Goal: Task Accomplishment & Management: Complete application form

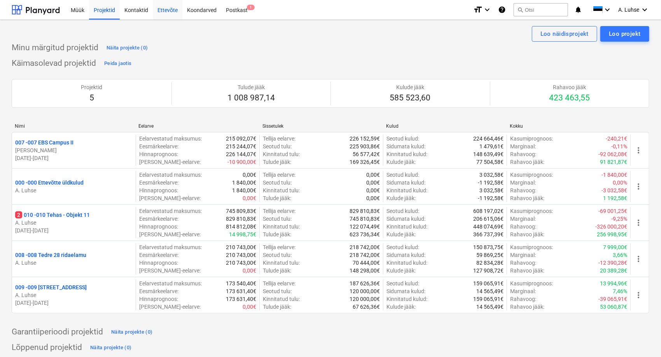
click at [164, 15] on div "Ettevõte" at bounding box center [168, 10] width 30 height 20
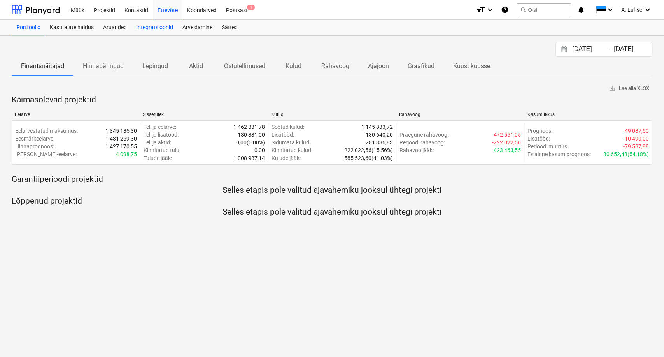
click at [159, 32] on div "Integratsioonid" at bounding box center [155, 28] width 46 height 16
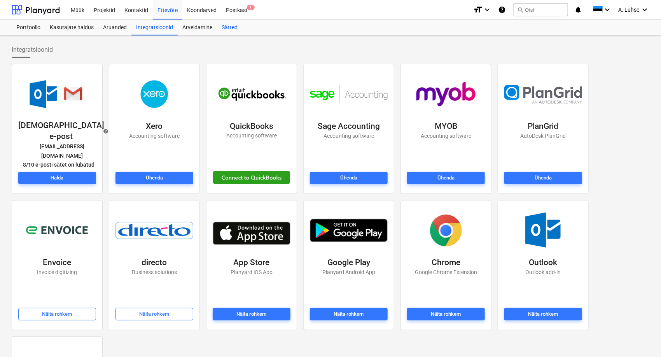
click at [223, 26] on div "Sätted" at bounding box center [229, 28] width 25 height 16
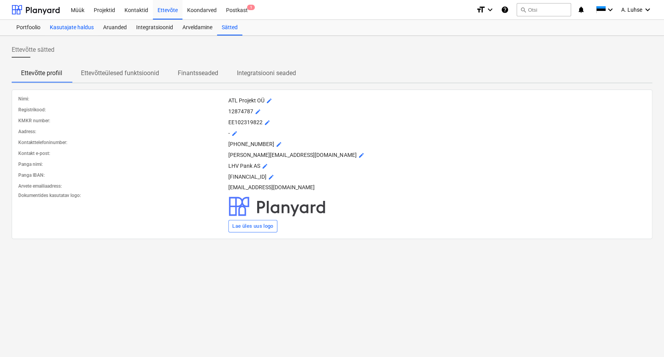
click at [81, 30] on div "Kasutajate haldus" at bounding box center [71, 28] width 53 height 16
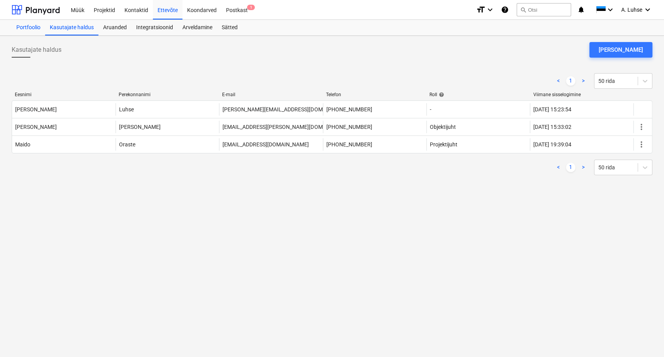
click at [30, 32] on div "Portfoolio" at bounding box center [28, 28] width 33 height 16
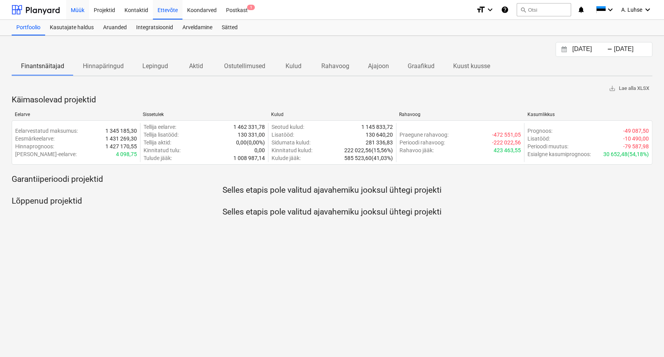
click at [84, 13] on div "Müük" at bounding box center [77, 10] width 23 height 20
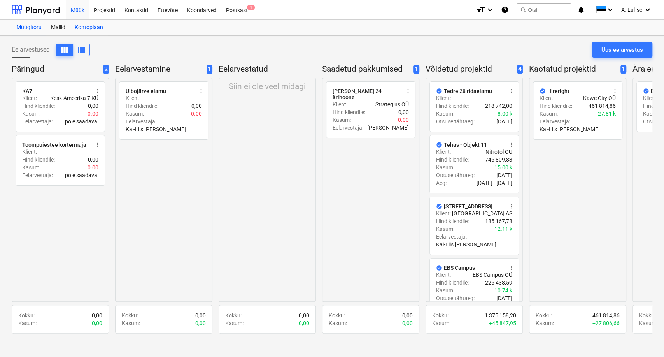
click at [84, 29] on div "Kontoplaan" at bounding box center [89, 28] width 38 height 16
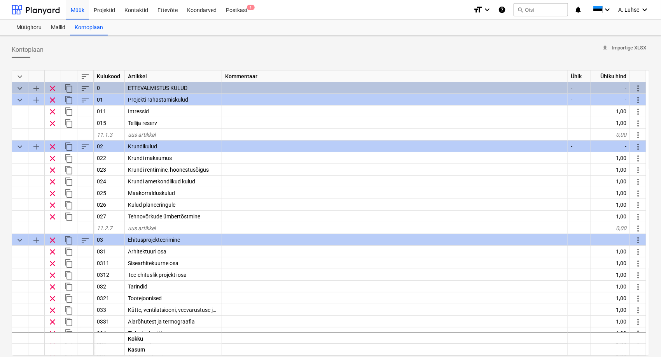
click at [21, 78] on span "keyboard_arrow_down" at bounding box center [19, 76] width 9 height 9
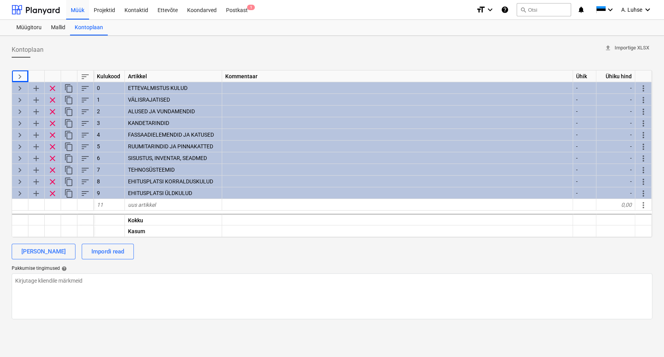
click at [19, 73] on span "keyboard_arrow_right" at bounding box center [19, 76] width 9 height 9
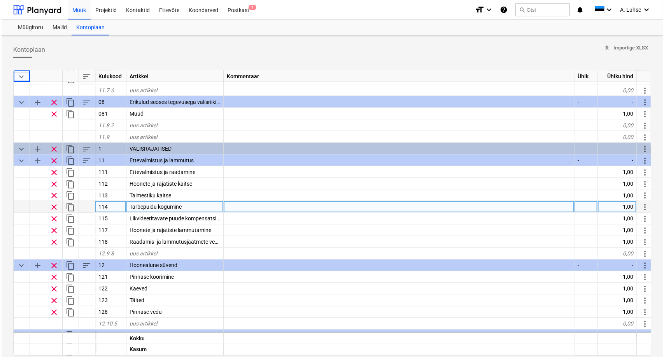
scroll to position [648, 0]
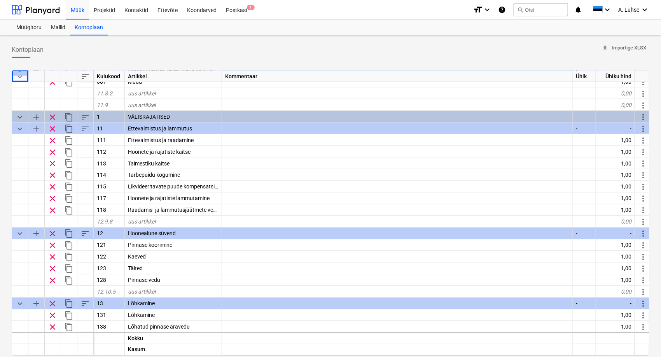
click at [21, 74] on span "keyboard_arrow_down" at bounding box center [19, 76] width 9 height 9
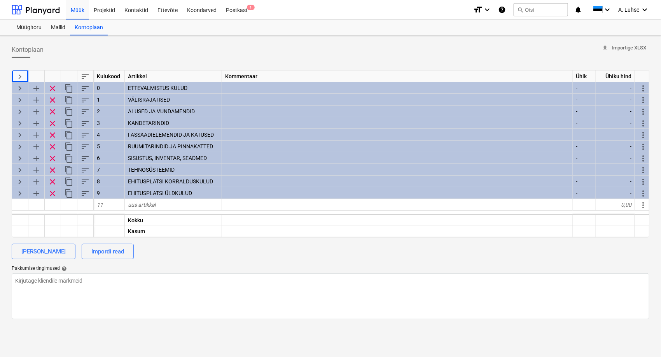
scroll to position [0, 0]
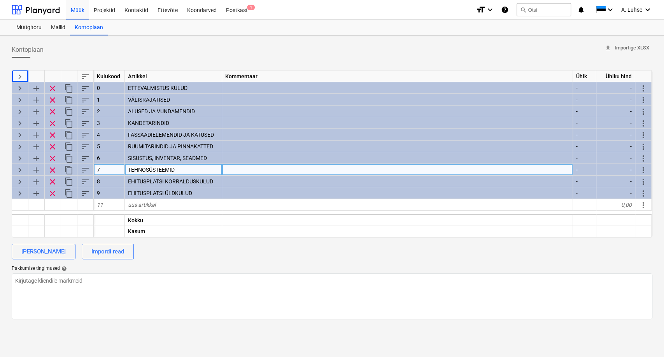
click at [18, 170] on span "keyboard_arrow_right" at bounding box center [19, 169] width 9 height 9
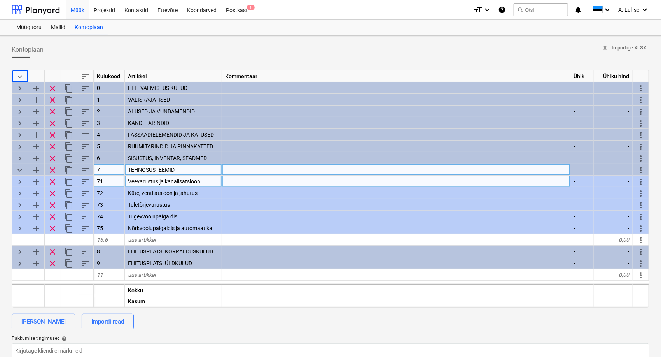
click at [20, 181] on span "keyboard_arrow_right" at bounding box center [19, 181] width 9 height 9
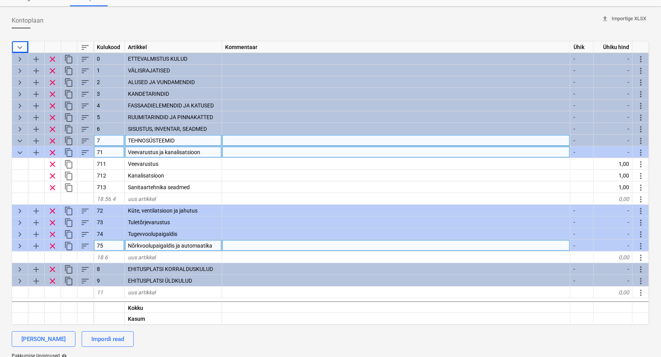
scroll to position [43, 0]
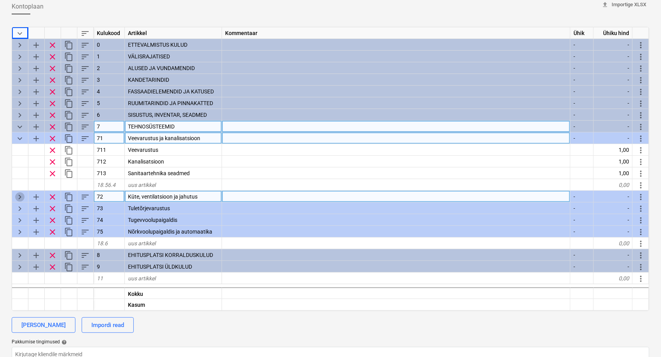
click at [18, 195] on span "keyboard_arrow_right" at bounding box center [19, 196] width 9 height 9
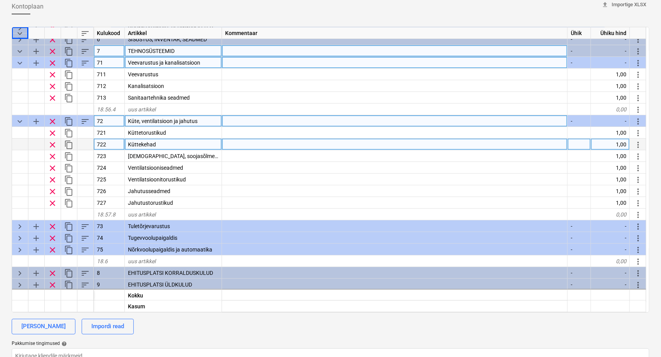
scroll to position [86, 0]
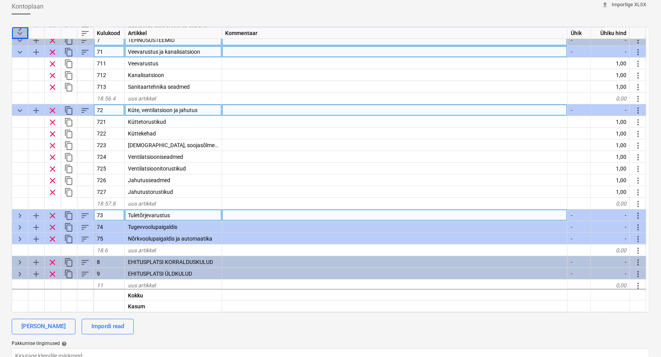
click at [20, 216] on span "keyboard_arrow_right" at bounding box center [19, 215] width 9 height 9
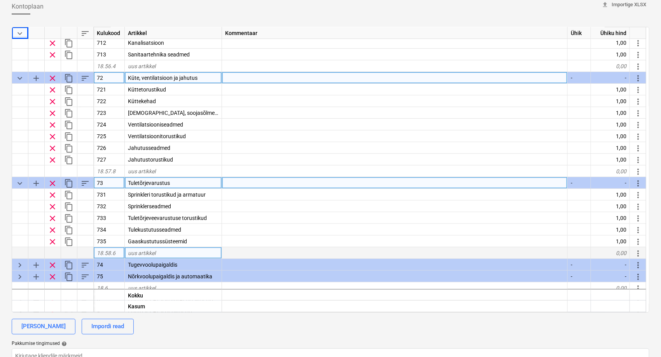
scroll to position [159, 0]
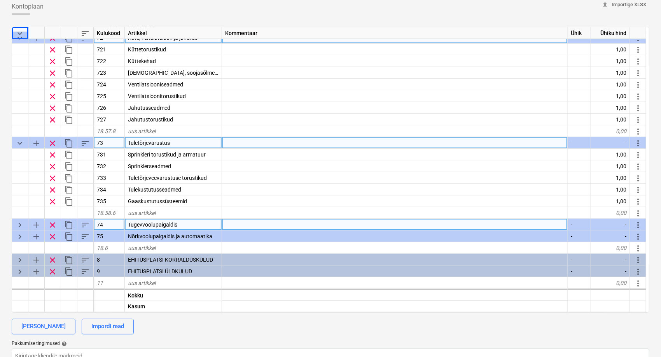
click at [18, 225] on span "keyboard_arrow_right" at bounding box center [19, 224] width 9 height 9
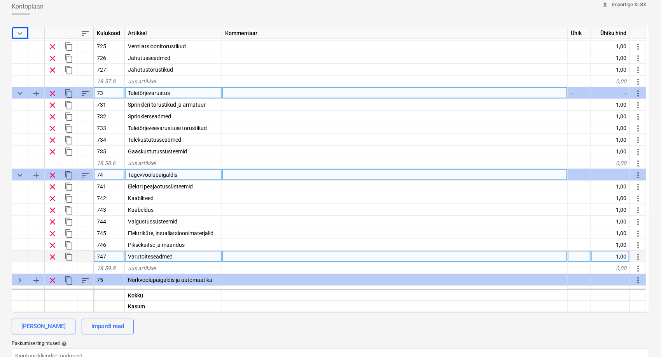
scroll to position [245, 0]
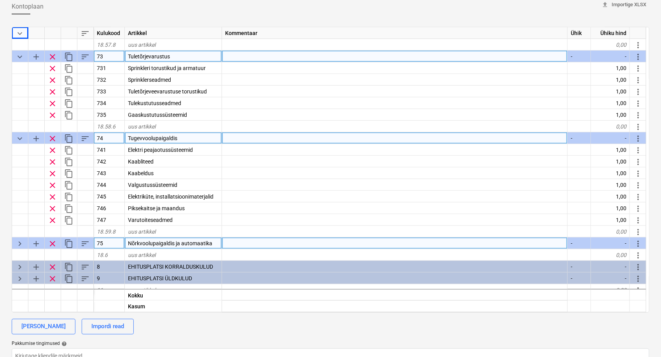
click at [21, 244] on span "keyboard_arrow_right" at bounding box center [19, 243] width 9 height 9
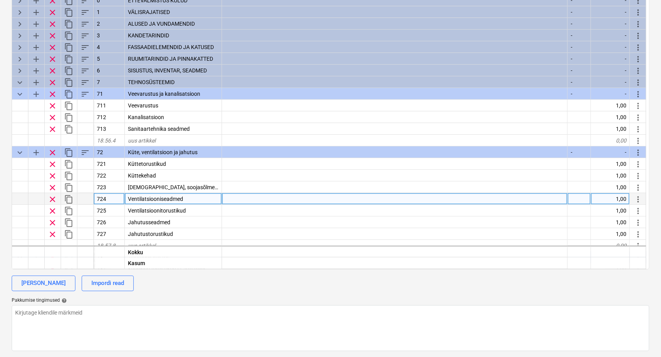
scroll to position [0, 0]
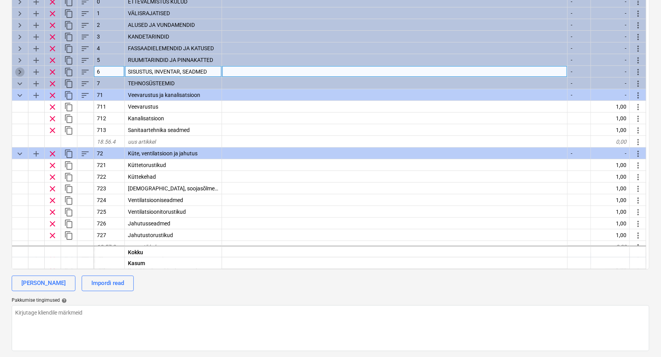
click at [20, 72] on span "keyboard_arrow_right" at bounding box center [19, 71] width 9 height 9
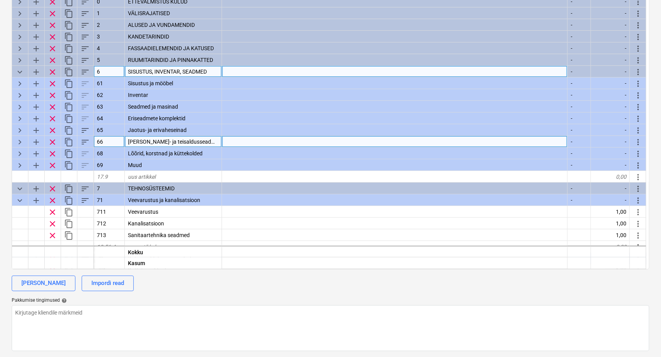
click at [20, 144] on span "keyboard_arrow_right" at bounding box center [19, 141] width 9 height 9
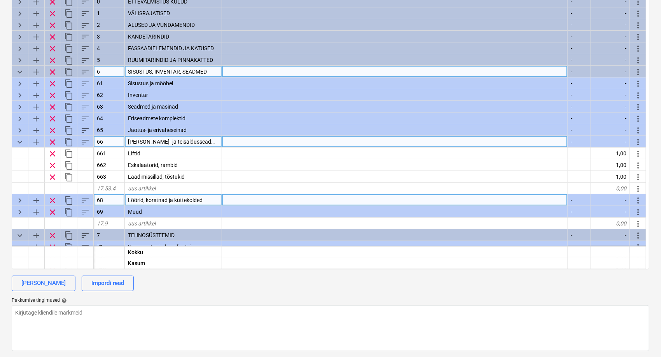
click at [19, 200] on span "keyboard_arrow_right" at bounding box center [19, 200] width 9 height 9
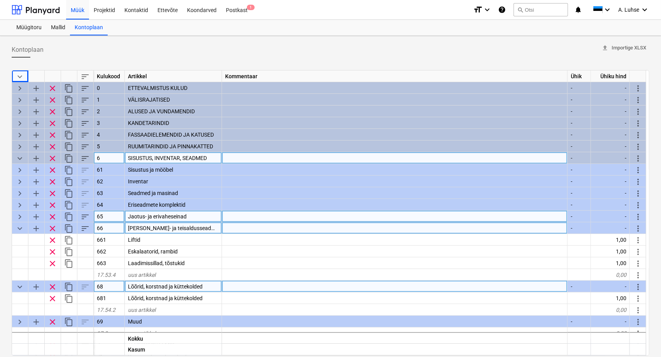
click at [20, 212] on span "keyboard_arrow_right" at bounding box center [19, 216] width 9 height 9
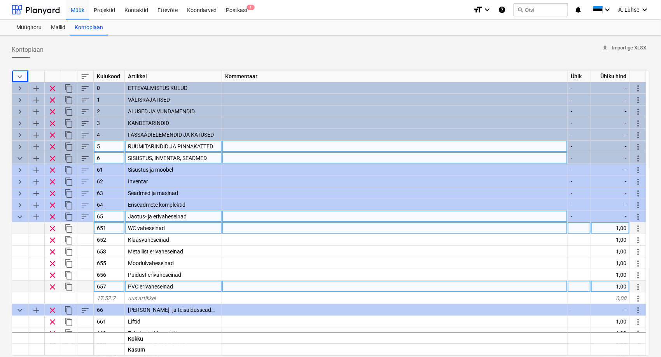
click at [20, 146] on span "keyboard_arrow_right" at bounding box center [19, 146] width 9 height 9
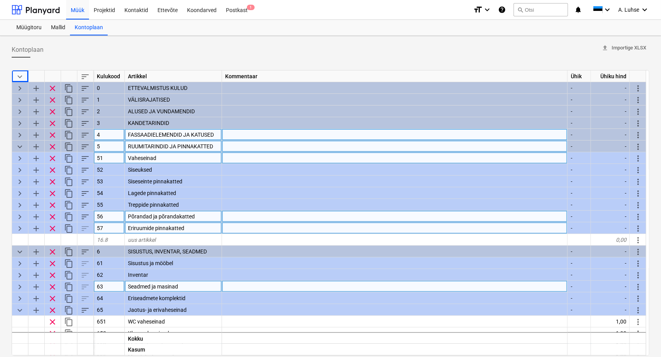
click at [21, 134] on span "keyboard_arrow_right" at bounding box center [19, 134] width 9 height 9
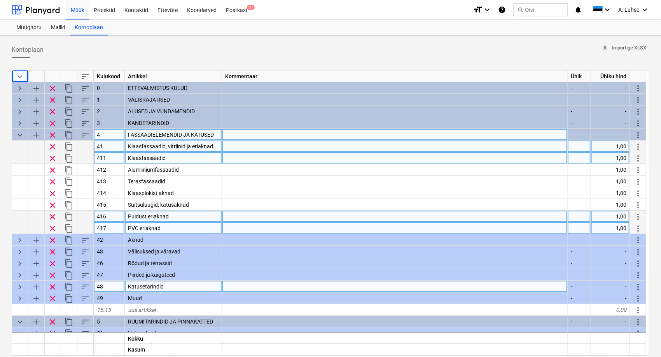
click at [21, 76] on span "keyboard_arrow_down" at bounding box center [19, 76] width 9 height 9
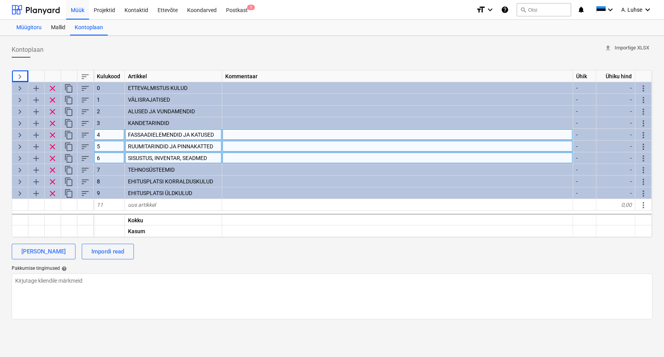
click at [26, 28] on div "Müügitoru" at bounding box center [29, 28] width 35 height 16
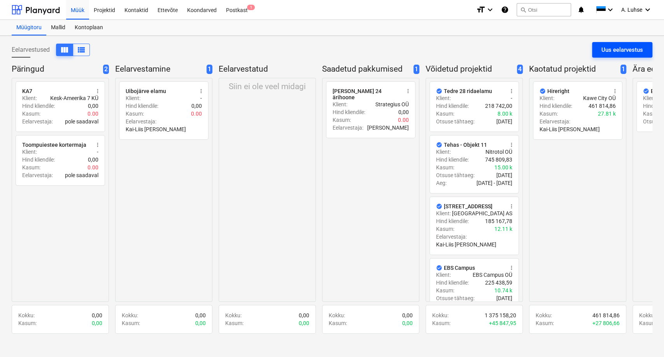
click at [617, 52] on div "Uus eelarvestus" at bounding box center [623, 50] width 42 height 10
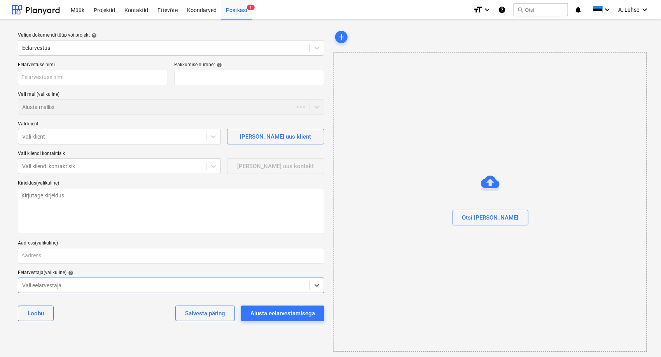
type textarea "x"
type input "QU-0031"
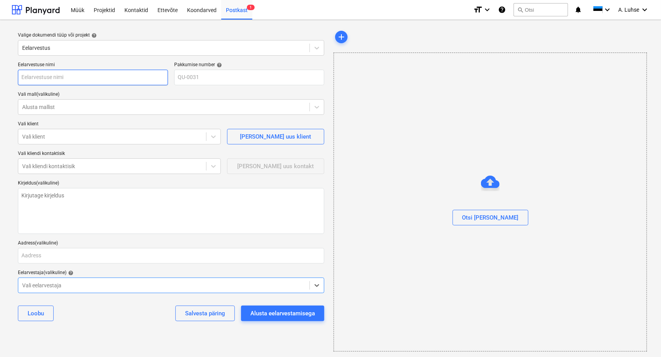
click at [101, 80] on input "text" at bounding box center [93, 78] width 150 height 16
type textarea "x"
type input "E"
type textarea "x"
type input "EB"
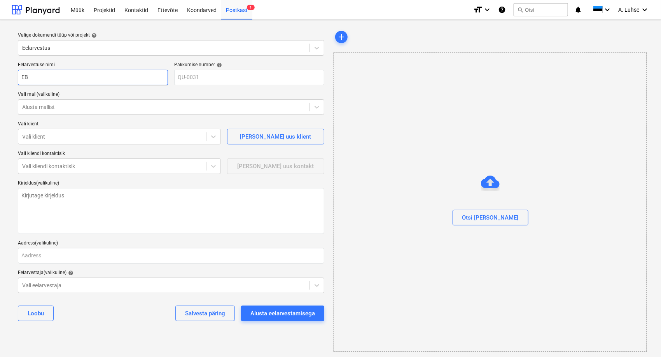
type textarea "x"
type input "EBS"
type textarea "x"
type input "EBS"
type textarea "x"
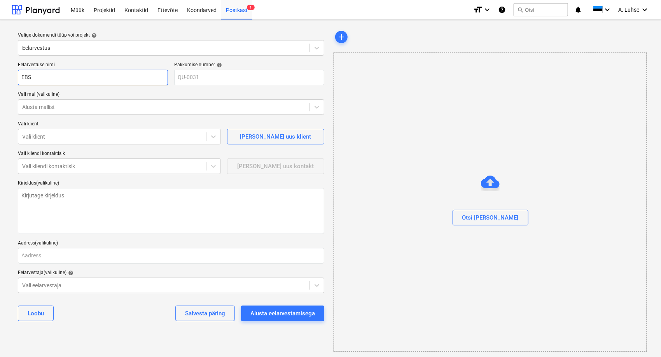
type input "EBS C"
type textarea "x"
type input "EBS Ca"
type textarea "x"
type input "EBS Cam"
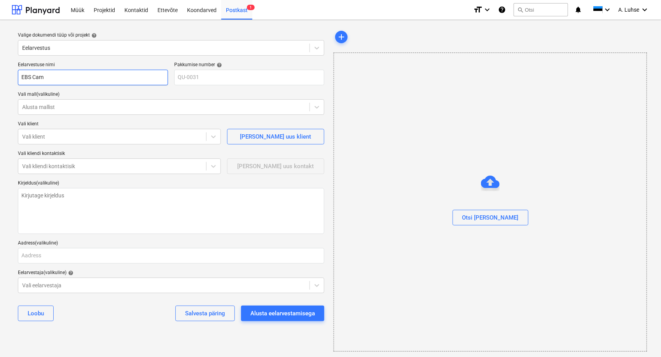
type textarea "x"
type input "EBS Camp"
type textarea "x"
type input "EBS Campu"
type textarea "x"
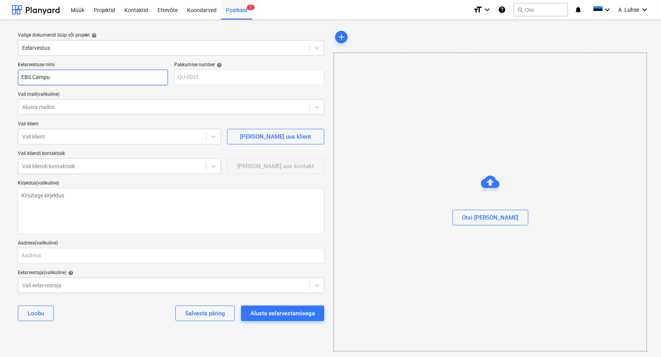
type input "EBS Campus"
type textarea "x"
type input "EBS Campus"
type textarea "x"
type input "EBS Campus I"
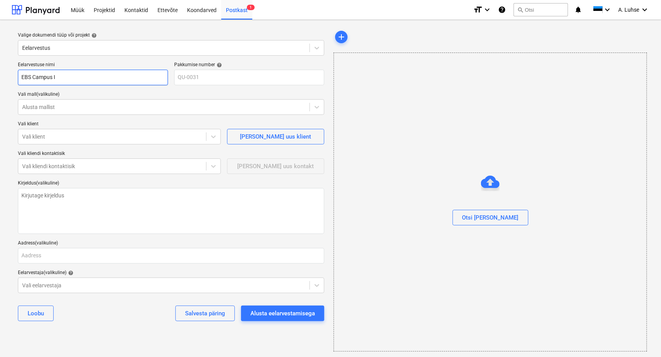
type textarea "x"
type input "EBS Campus II"
type textarea "x"
type input "EBS Campus III"
type textarea "x"
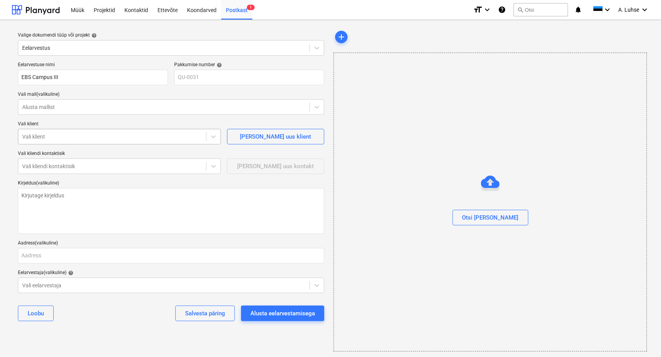
click at [103, 137] on div at bounding box center [112, 137] width 180 height 8
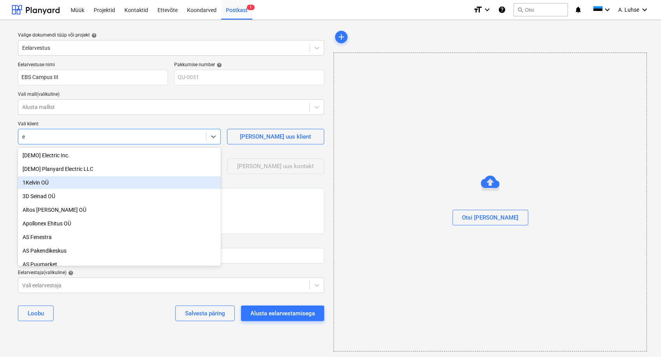
type input "eb"
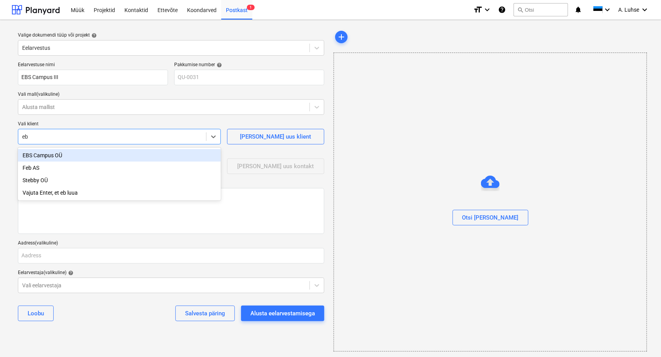
click at [85, 152] on div "EBS Campus OÜ" at bounding box center [119, 155] width 203 height 12
type textarea "x"
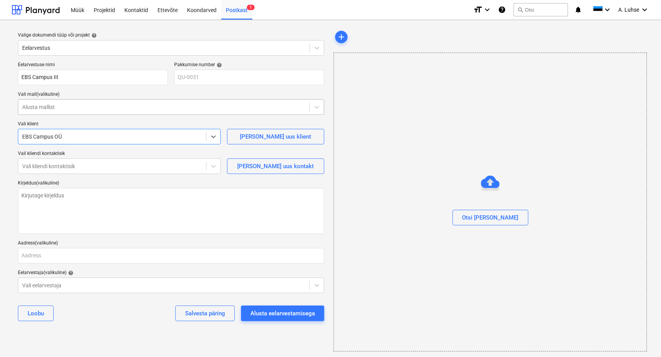
click at [77, 107] on div at bounding box center [164, 107] width 284 height 8
click at [176, 127] on div "Mallid puuduvad" at bounding box center [171, 125] width 307 height 12
click at [9, 180] on div "Valige dokumendi tüüp või projekt help Eelarvestus Eelarvestuse nimi EBS Campus…" at bounding box center [330, 190] width 661 height 341
click at [91, 108] on div at bounding box center [164, 107] width 284 height 8
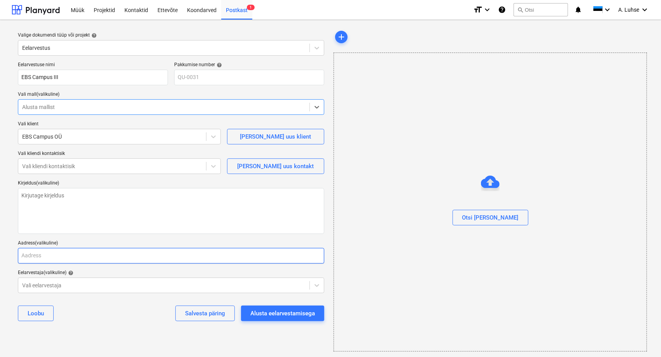
click at [113, 254] on input "text" at bounding box center [171, 256] width 307 height 16
type textarea "x"
type input "L"
type textarea "x"
type input "La"
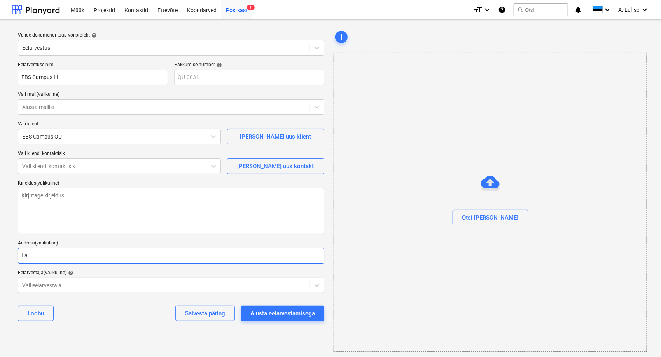
type textarea "x"
type input "[PERSON_NAME]"
type textarea "x"
type input "[PERSON_NAME]"
type textarea "x"
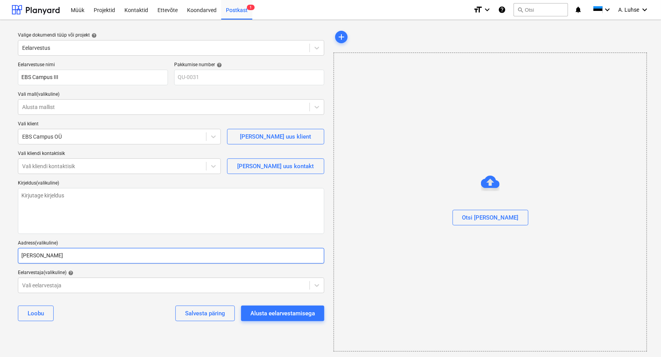
type input "[PERSON_NAME]"
type textarea "x"
type input "Laut"
type textarea "x"
type input "Laute"
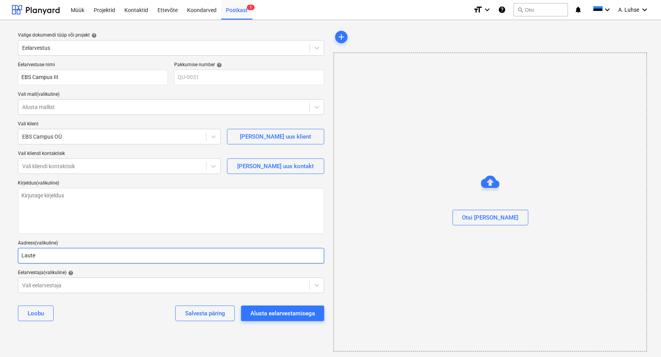
type textarea "x"
type input "[PERSON_NAME]"
type textarea "x"
type input "Lauteri"
type textarea "x"
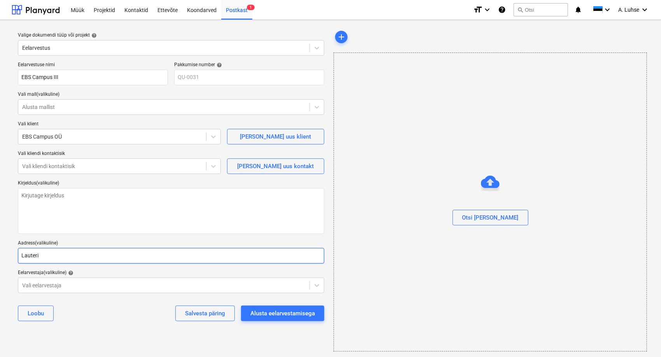
type input "Lauteri"
type textarea "x"
type input "Lauteri 2"
type textarea "x"
type input "Lauteri"
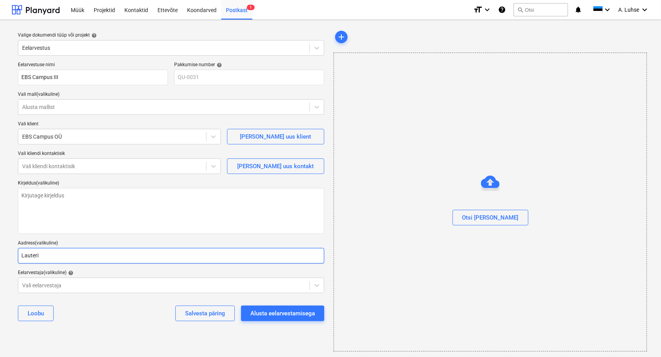
type textarea "x"
type input "Lauteri 3"
click at [88, 168] on div at bounding box center [112, 166] width 180 height 8
click at [7, 163] on div "Valige dokumendi tüüp või projekt help Eelarvestus Eelarvestuse nimi EBS Campus…" at bounding box center [330, 190] width 661 height 341
click at [343, 38] on span "add" at bounding box center [341, 36] width 9 height 9
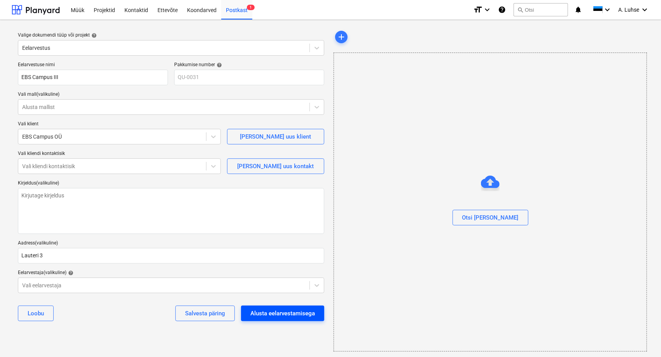
click at [300, 315] on div "Alusta eelarvestamisega" at bounding box center [283, 313] width 65 height 10
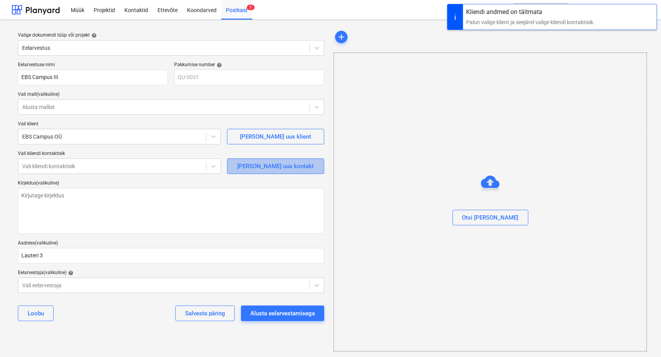
click at [263, 163] on div "[PERSON_NAME] uus kontakt" at bounding box center [276, 166] width 77 height 10
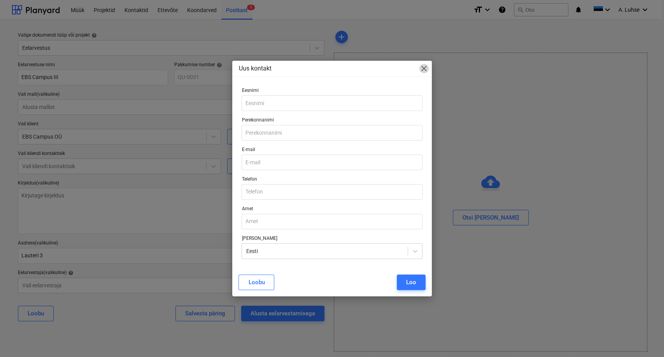
click at [427, 67] on span "close" at bounding box center [423, 68] width 9 height 9
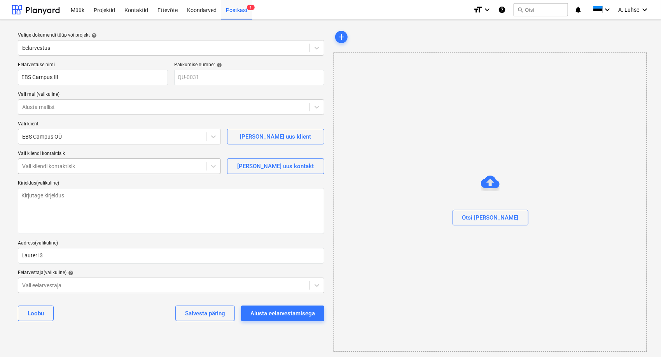
click at [44, 172] on div "Vali kliendi kontaktisik" at bounding box center [112, 166] width 188 height 11
click at [267, 164] on div "[PERSON_NAME] uus kontakt" at bounding box center [276, 166] width 77 height 10
type textarea "x"
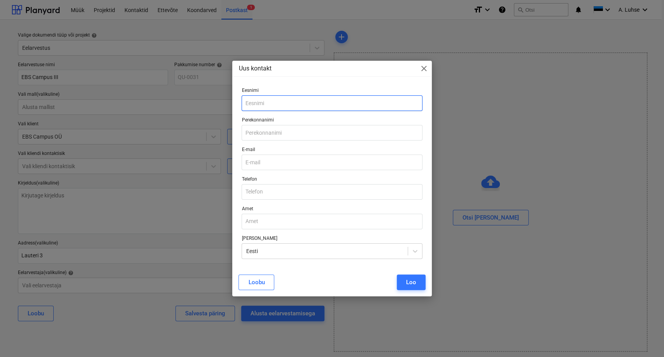
click at [280, 104] on input "text" at bounding box center [332, 103] width 181 height 16
type input "Reijo"
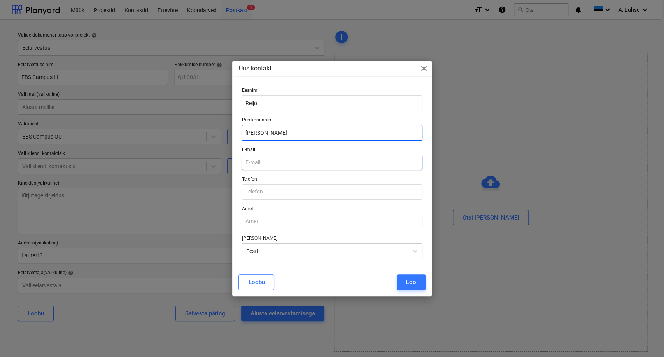
type input "[PERSON_NAME]"
click at [280, 159] on input "email" at bounding box center [332, 162] width 181 height 16
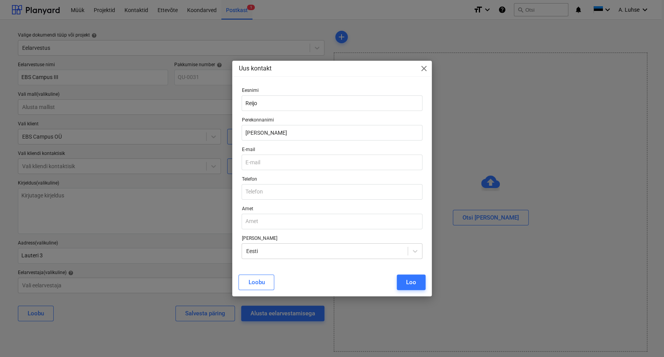
click at [331, 288] on div "[PERSON_NAME]" at bounding box center [332, 282] width 187 height 16
click at [407, 282] on div "Loo" at bounding box center [411, 282] width 10 height 10
click at [255, 161] on input "email" at bounding box center [332, 162] width 181 height 16
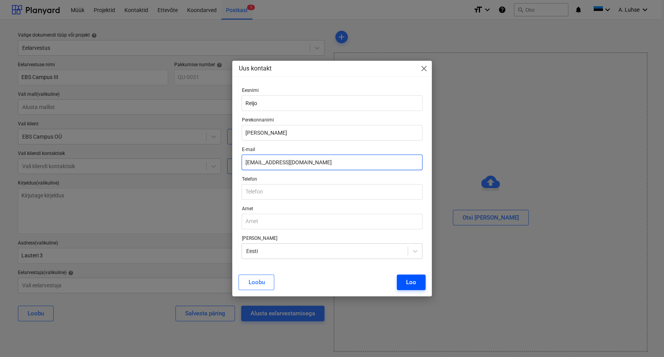
type input "[EMAIL_ADDRESS][DOMAIN_NAME]"
click at [409, 281] on div "Loo" at bounding box center [411, 282] width 10 height 10
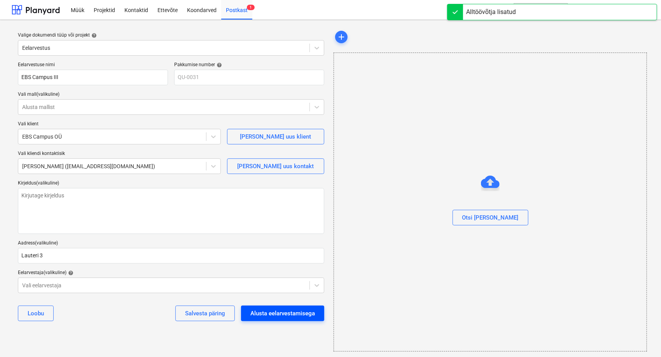
click at [280, 312] on div "Alusta eelarvestamisega" at bounding box center [283, 313] width 65 height 10
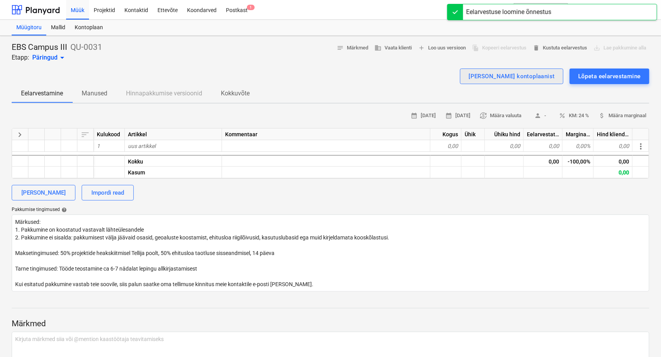
click at [510, 74] on div "[PERSON_NAME] kontoplaanist" at bounding box center [512, 76] width 86 height 10
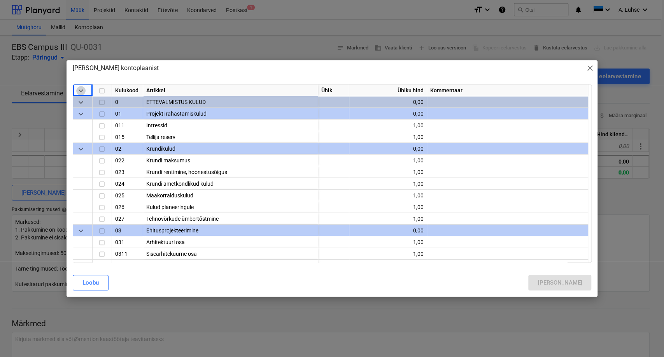
click at [81, 91] on span "keyboard_arrow_down" at bounding box center [80, 90] width 9 height 9
type textarea "x"
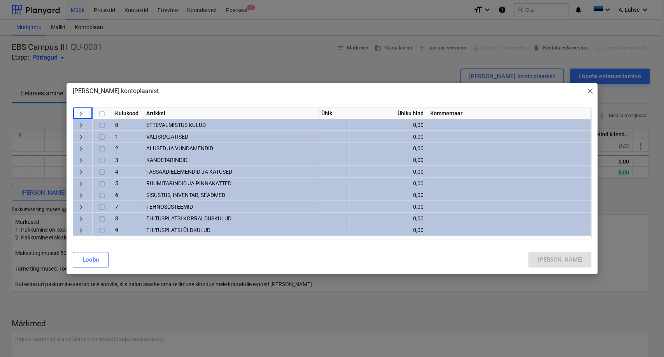
click at [101, 113] on input "checkbox" at bounding box center [101, 113] width 9 height 9
click at [100, 111] on input "checkbox" at bounding box center [101, 113] width 9 height 9
checkbox input "false"
click at [82, 114] on span "keyboard_arrow_right" at bounding box center [80, 113] width 9 height 9
type textarea "x"
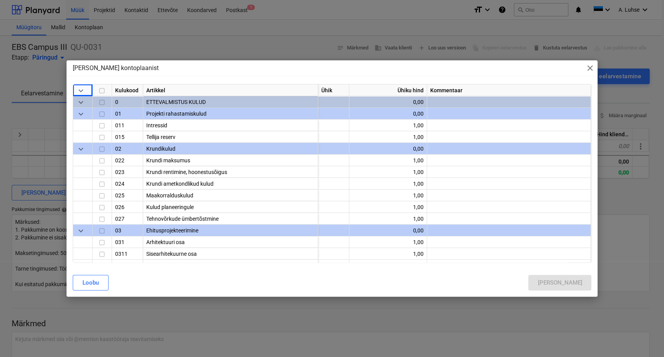
click at [102, 89] on input "checkbox" at bounding box center [101, 90] width 9 height 9
checkbox input "true"
click at [578, 285] on div "[PERSON_NAME]" at bounding box center [560, 282] width 44 height 10
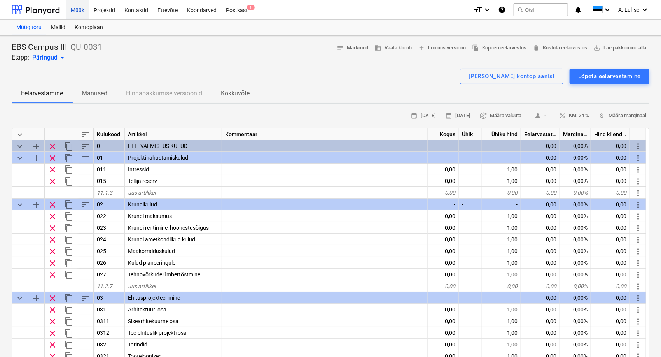
click at [83, 9] on div "Müük" at bounding box center [77, 10] width 23 height 20
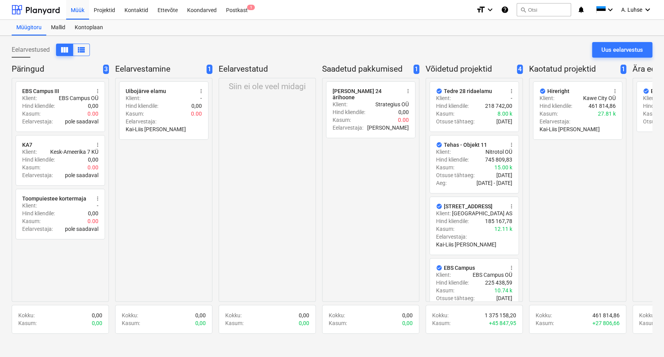
click at [53, 263] on div "radio_button_unchecked EBS Campus III more_vert Klient : EBS Campus OÜ Hind kli…" at bounding box center [60, 190] width 97 height 224
click at [610, 49] on div "Uus eelarvestus" at bounding box center [623, 50] width 42 height 10
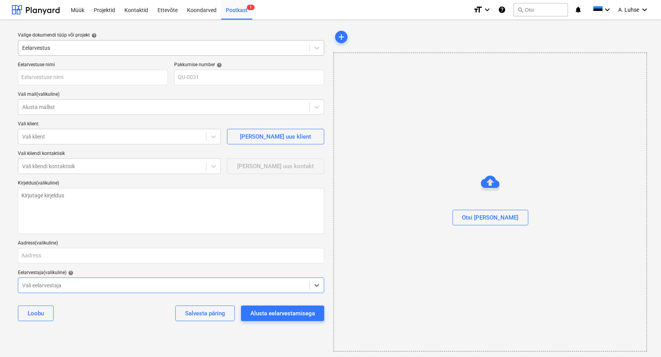
click at [139, 53] on div "Eelarvestus" at bounding box center [163, 47] width 291 height 11
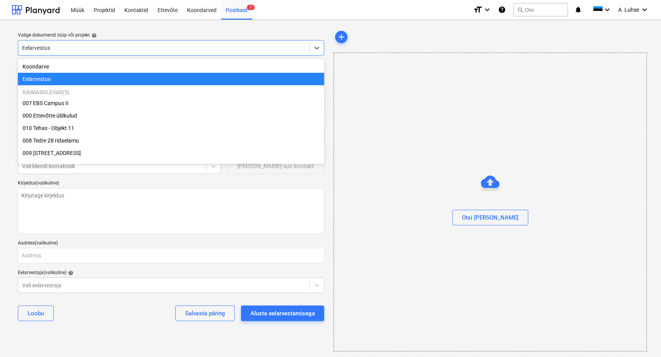
click at [139, 53] on div "Eelarvestus" at bounding box center [163, 47] width 291 height 11
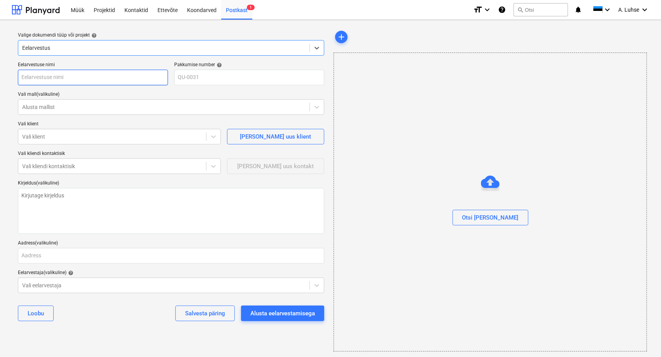
click at [132, 77] on input "text" at bounding box center [93, 78] width 150 height 16
click at [114, 66] on p "Eelarvestuse nimi" at bounding box center [93, 66] width 150 height 8
click at [75, 13] on div "Müük" at bounding box center [77, 10] width 23 height 20
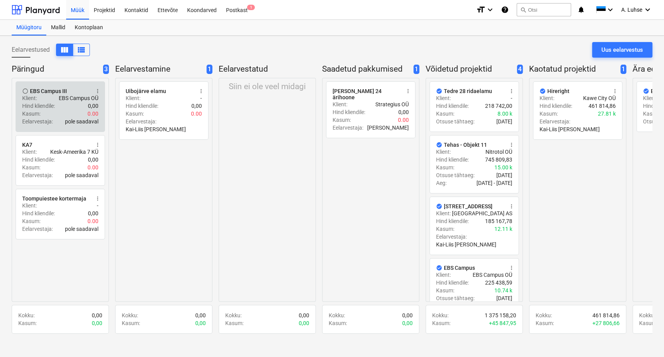
click at [74, 103] on div "Hind kliendile : 0,00" at bounding box center [60, 106] width 76 height 8
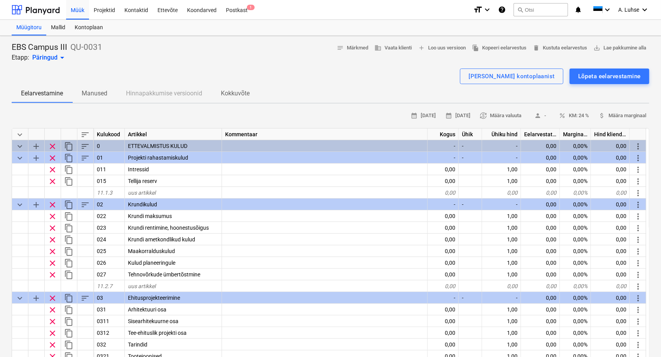
click at [82, 47] on p "QU-0031" at bounding box center [86, 47] width 32 height 11
click at [80, 9] on div "Müük" at bounding box center [77, 10] width 23 height 20
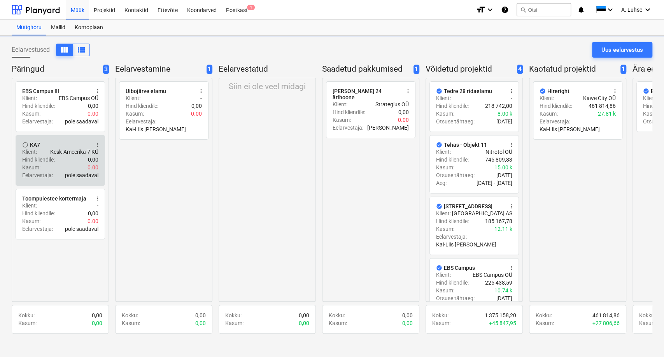
click at [45, 159] on p "Hind kliendile :" at bounding box center [38, 160] width 33 height 8
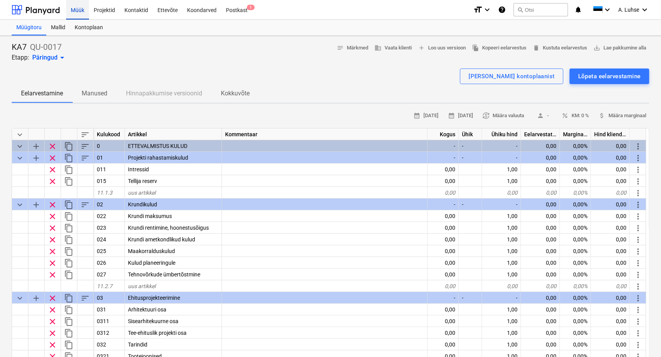
click at [73, 13] on div "Müük" at bounding box center [77, 10] width 23 height 20
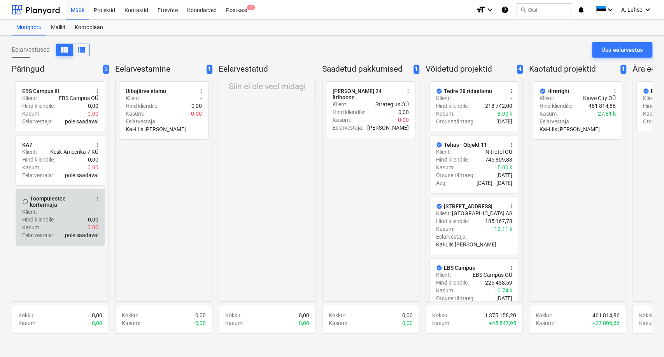
click at [53, 201] on div "Toompuiestee kortermaja" at bounding box center [60, 201] width 60 height 12
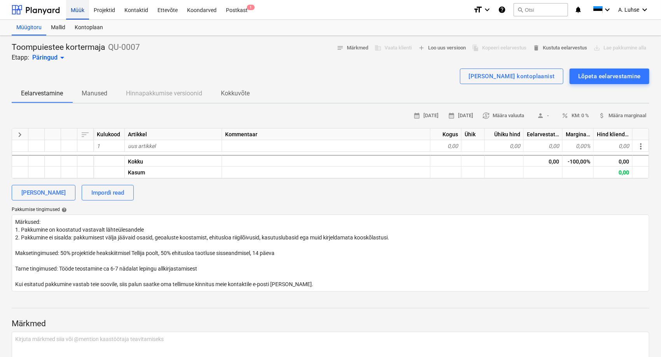
click at [81, 13] on div "Müük" at bounding box center [77, 10] width 23 height 20
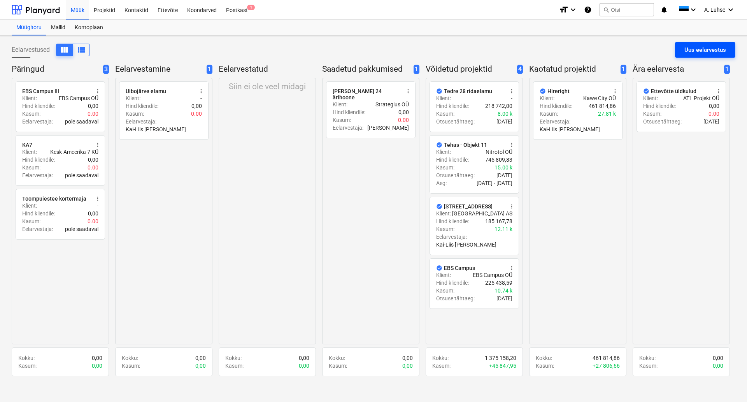
click at [661, 51] on div "Uus eelarvestus" at bounding box center [705, 50] width 42 height 10
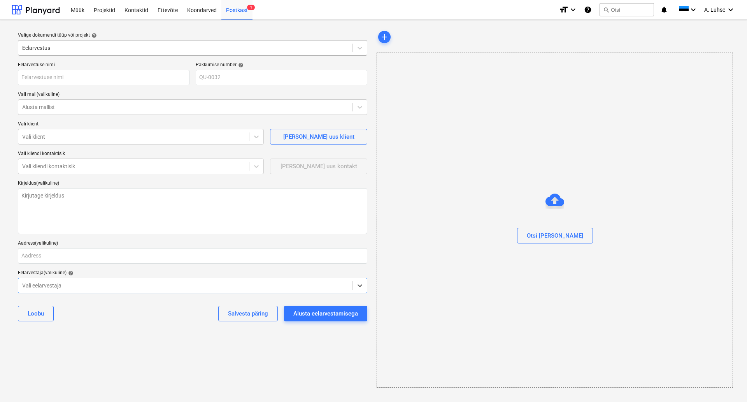
click at [133, 50] on div at bounding box center [185, 48] width 326 height 8
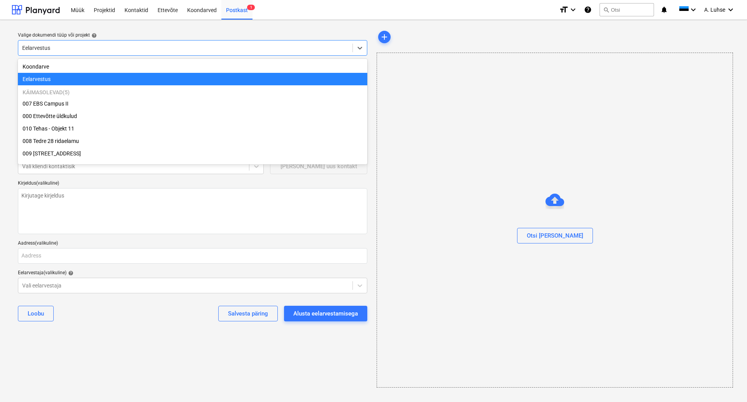
click at [132, 50] on div at bounding box center [185, 48] width 326 height 8
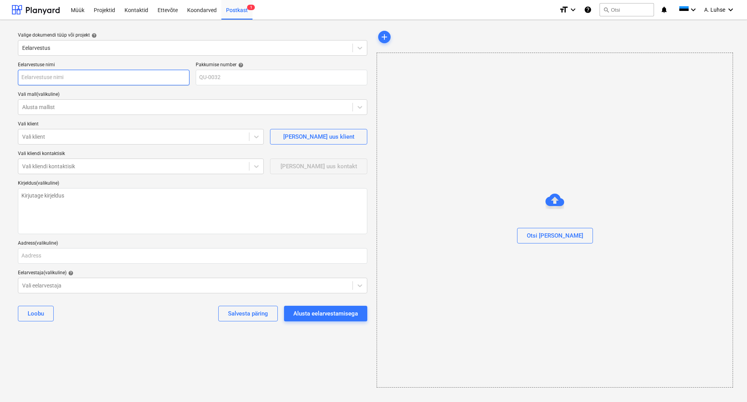
click at [82, 82] on input "text" at bounding box center [104, 78] width 172 height 16
type textarea "x"
type input "K"
type textarea "x"
type input "Ka"
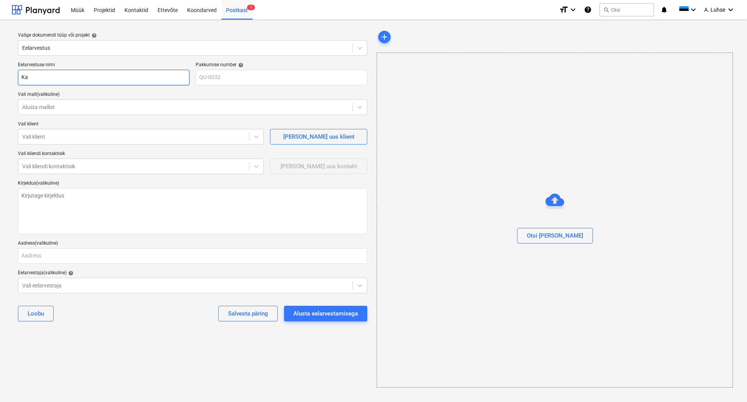
type textarea "x"
type input "Kaw"
type textarea "x"
type input "Kawe"
type textarea "x"
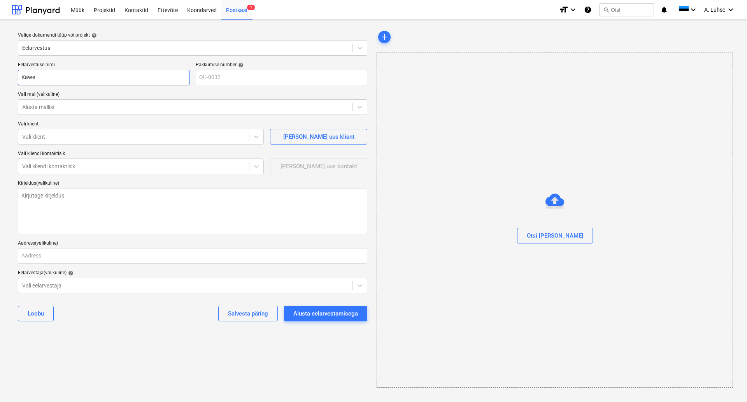
type input "Kawe"
type textarea "x"
type input "Kawe p"
type textarea "x"
type input "Kawe pl"
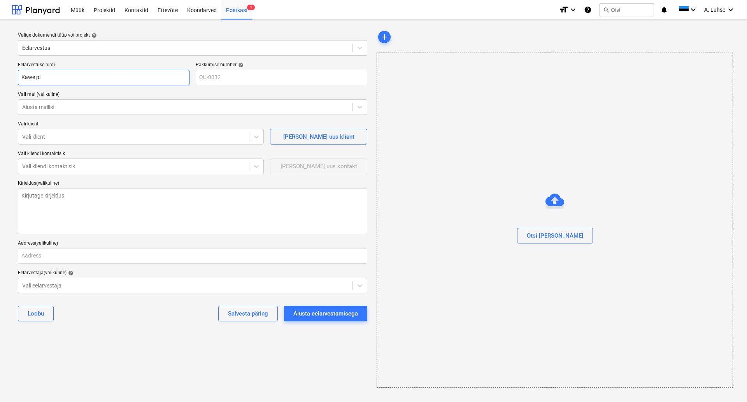
type textarea "x"
type input "Kawe p"
type textarea "x"
type input "Kawe"
type textarea "x"
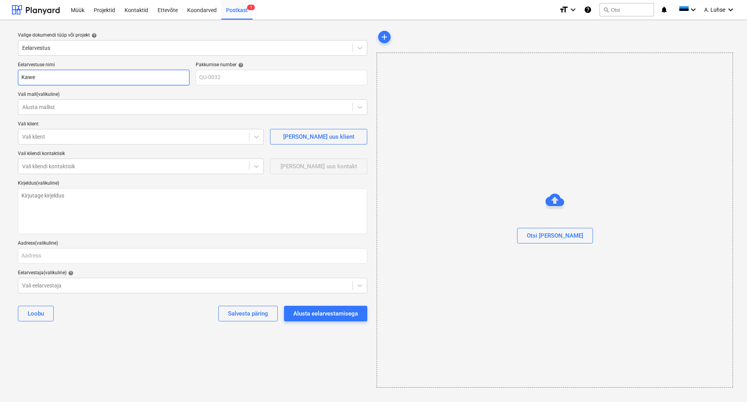
type input "Kawe P"
type textarea "x"
type input "Kawe Pl"
type textarea "x"
type input "Kawe Pla"
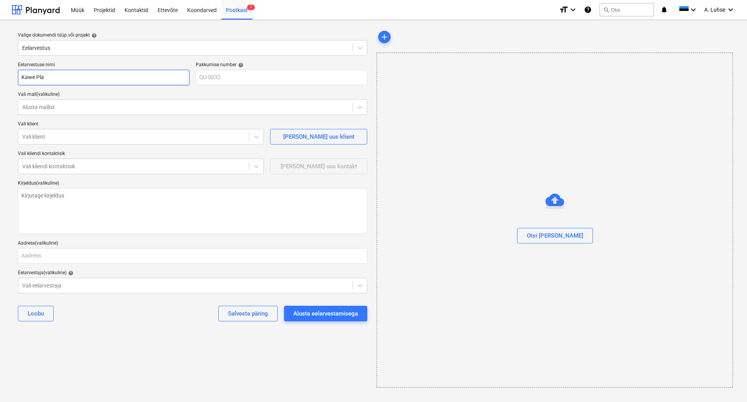
type textarea "x"
type input "Kawe Plaz"
type textarea "x"
type input "[GEOGRAPHIC_DATA]"
type textarea "x"
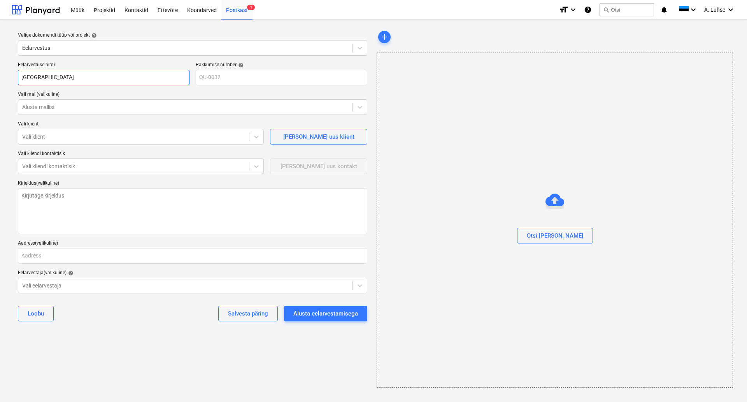
type input "[GEOGRAPHIC_DATA]"
type textarea "x"
type input "[GEOGRAPHIC_DATA] b"
type textarea "x"
type input "[GEOGRAPHIC_DATA] bü"
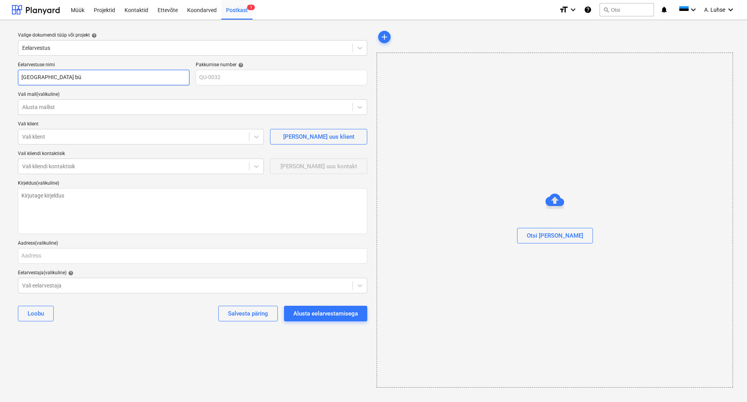
type textarea "x"
type input "Kawe Plaza bür"
type textarea "x"
type input "Kawe Plaza büro"
type textarea "x"
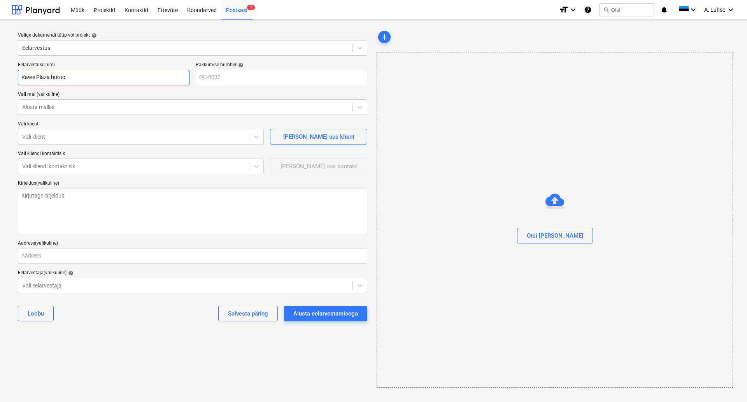
type input "Kawe Plaza büroo"
type textarea "x"
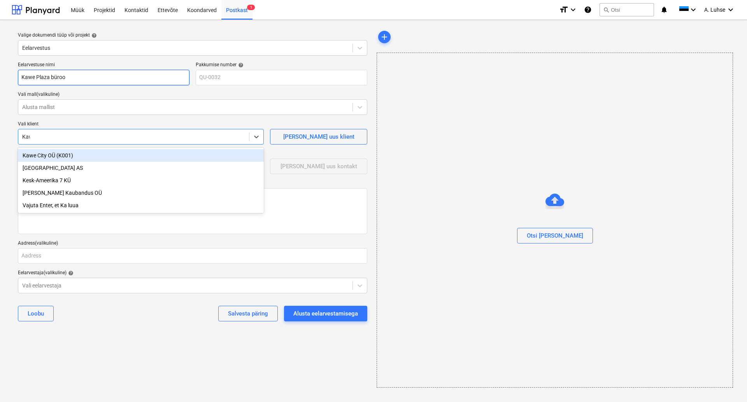
type input "Kawe"
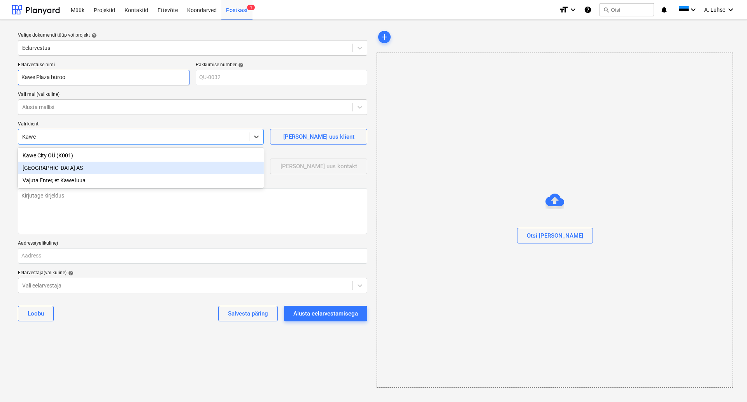
type textarea "x"
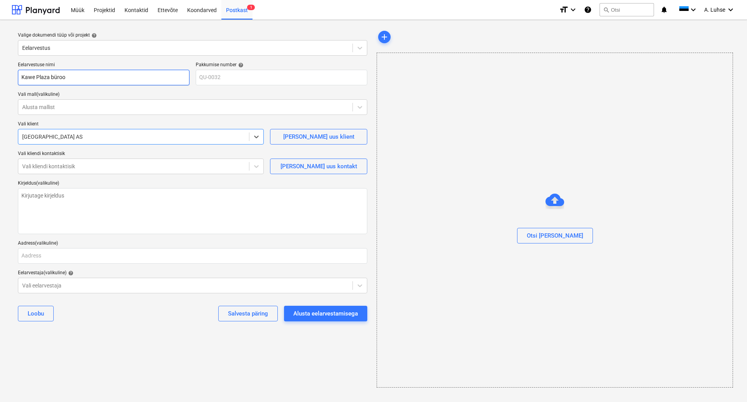
type textarea "x"
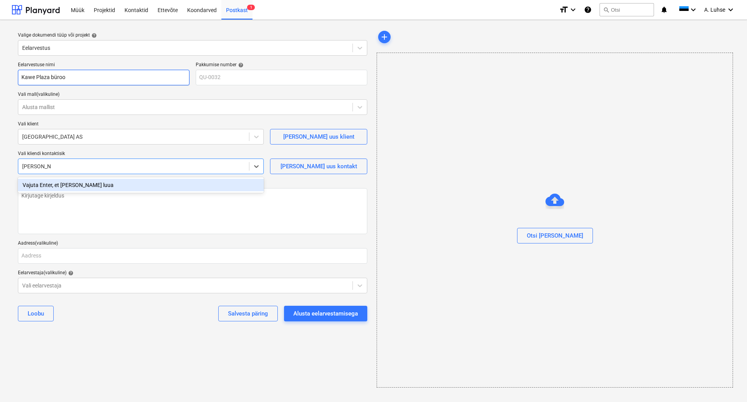
type input "[PERSON_NAME]"
type textarea "x"
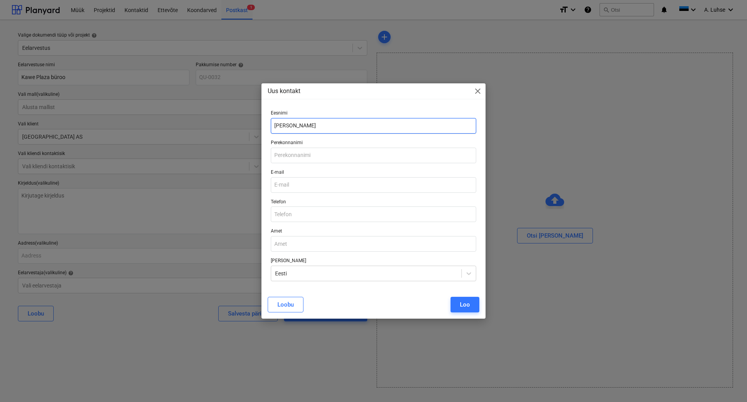
click at [322, 131] on input "[PERSON_NAME]" at bounding box center [373, 126] width 205 height 16
type input "[PERSON_NAME]"
type input "Kallo"
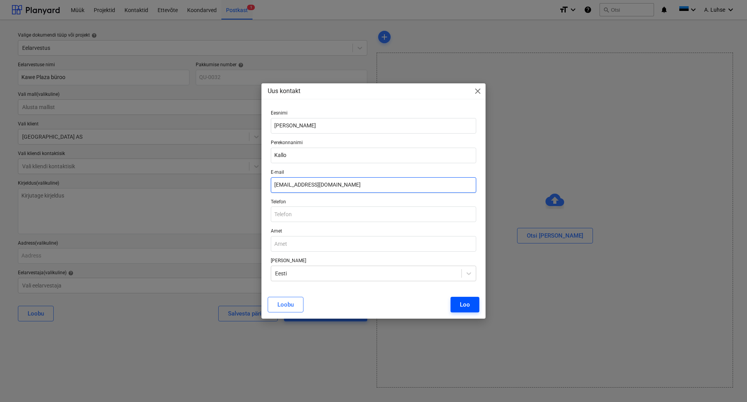
type input "[EMAIL_ADDRESS][DOMAIN_NAME]"
click at [469, 305] on div "Loo" at bounding box center [465, 304] width 10 height 10
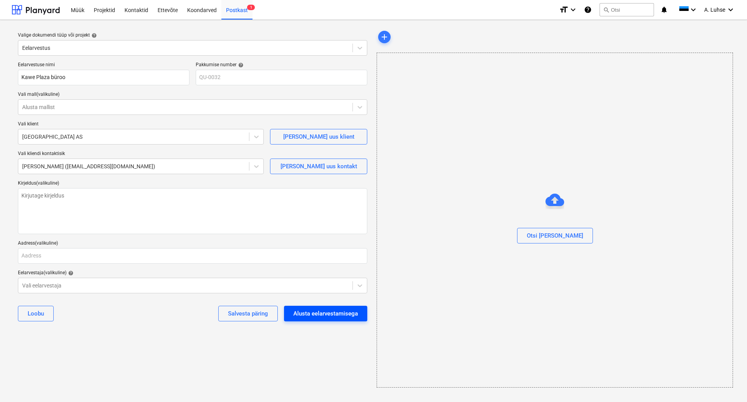
click at [340, 314] on div "Alusta eelarvestamisega" at bounding box center [325, 313] width 65 height 10
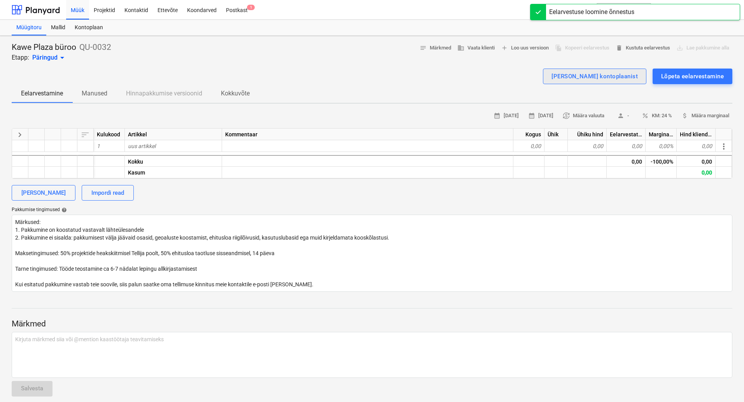
click at [621, 76] on div "[PERSON_NAME] kontoplaanist" at bounding box center [595, 76] width 86 height 10
type textarea "x"
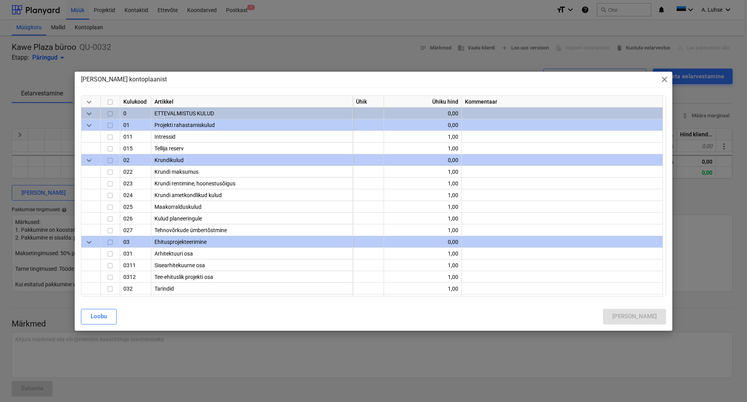
click at [112, 102] on input "checkbox" at bounding box center [109, 101] width 9 height 9
checkbox input "true"
click at [647, 318] on div "[PERSON_NAME]" at bounding box center [634, 316] width 44 height 10
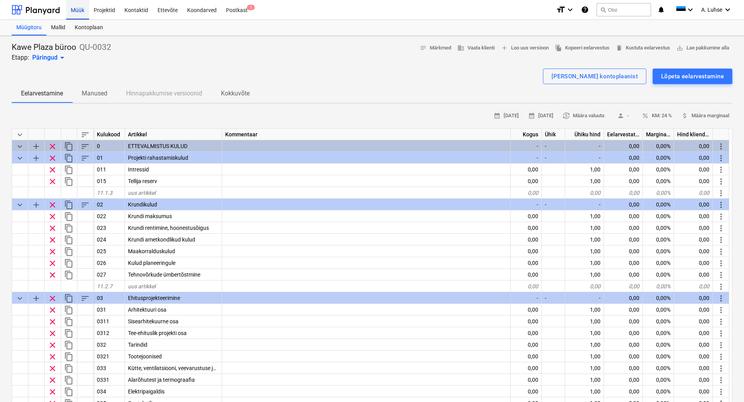
click at [77, 12] on div "Müük" at bounding box center [77, 10] width 23 height 20
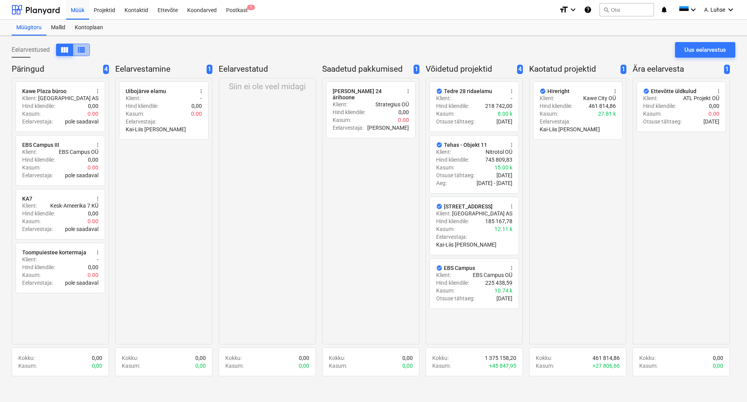
click at [79, 54] on span "view_list" at bounding box center [81, 49] width 9 height 9
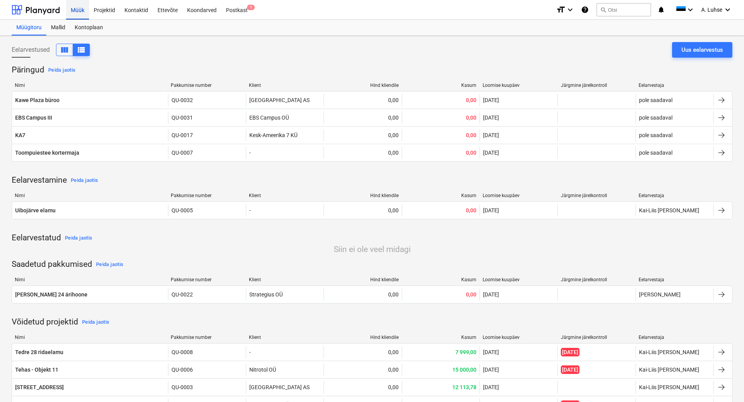
click at [84, 11] on div "Müük" at bounding box center [77, 10] width 23 height 20
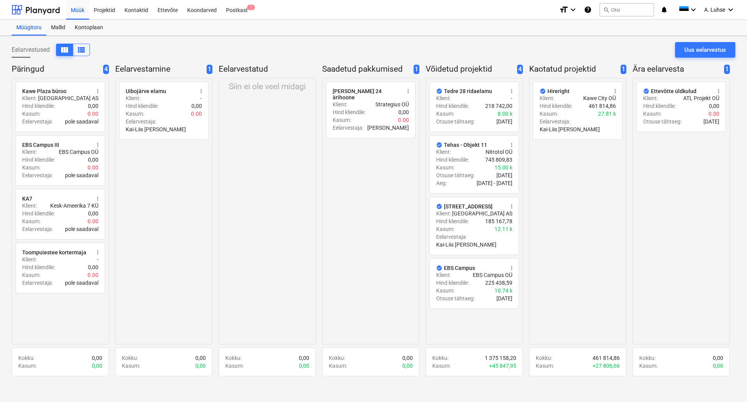
click at [261, 210] on div "Siin ei ole veel midagi" at bounding box center [267, 211] width 97 height 266
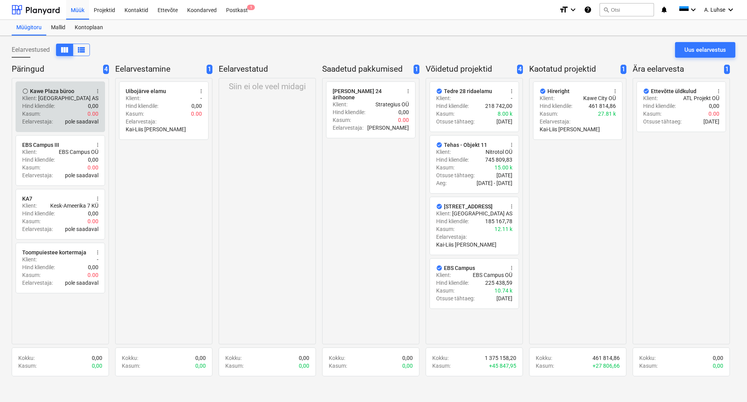
click at [76, 103] on div "Hind kliendile : 0,00" at bounding box center [60, 106] width 76 height 8
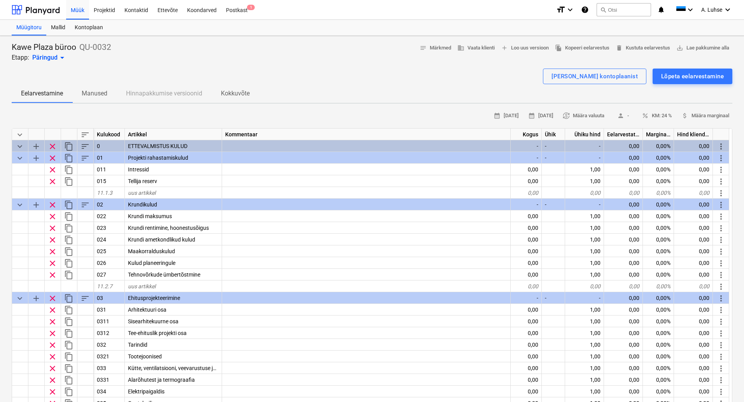
click at [364, 125] on div "calendar_month [DATE] calendar_month [DATE] currency_exchange Määra valuuta per…" at bounding box center [372, 336] width 721 height 452
click at [76, 13] on div "Müük" at bounding box center [77, 10] width 23 height 20
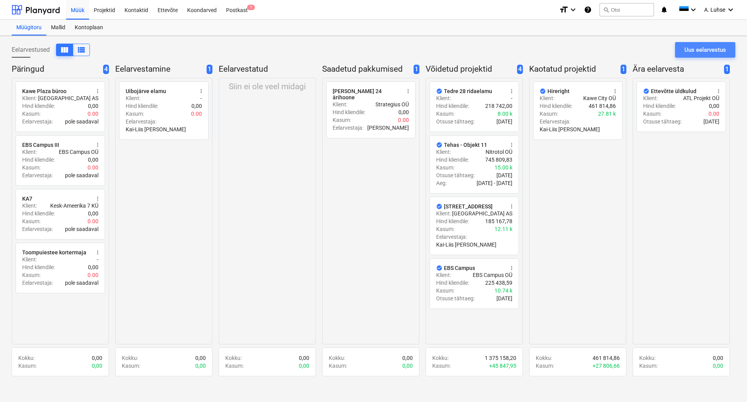
click at [661, 54] on div "Uus eelarvestus" at bounding box center [705, 50] width 42 height 10
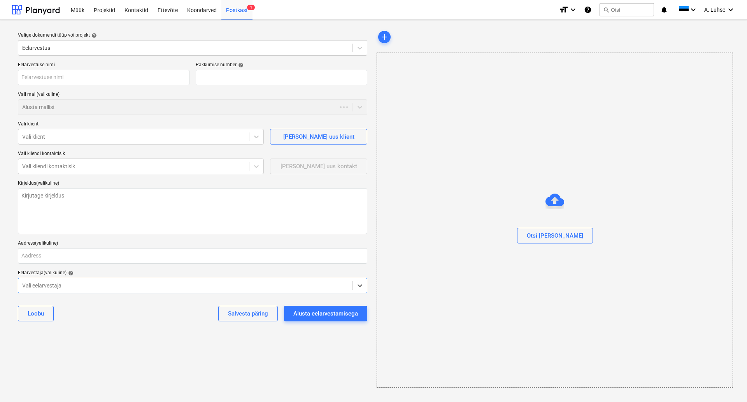
type textarea "x"
type input "QU-0034"
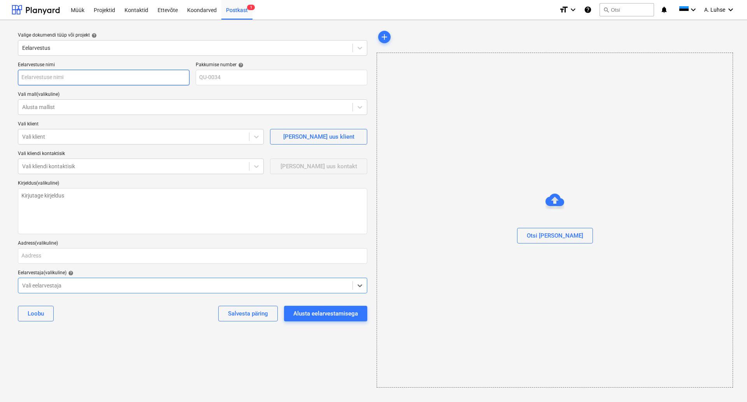
click at [119, 71] on input "text" at bounding box center [104, 78] width 172 height 16
type textarea "x"
type input "T"
type textarea "x"
type input "Tõ"
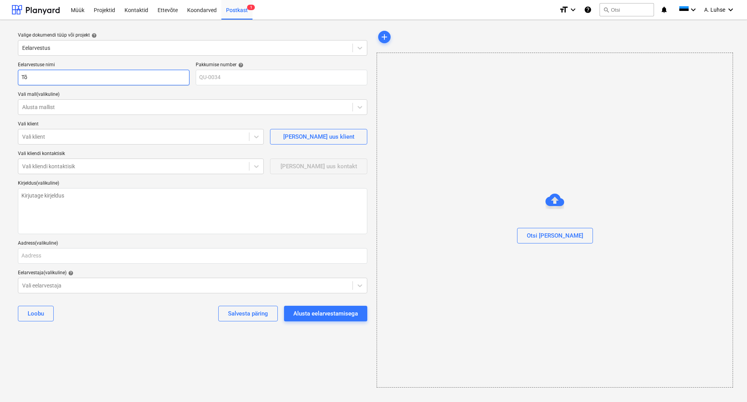
type textarea "x"
type input "Tõs"
type textarea "x"
type input "Tõst"
type textarea "x"
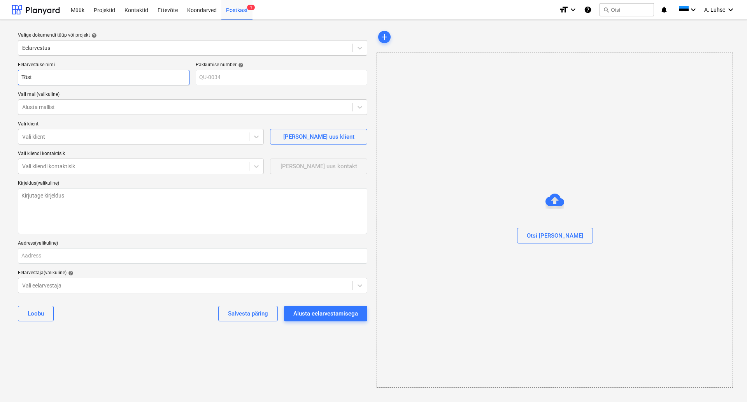
type input "[PERSON_NAME]"
type textarea "x"
type input "Tõstam"
type textarea "x"
type input "Tõstama"
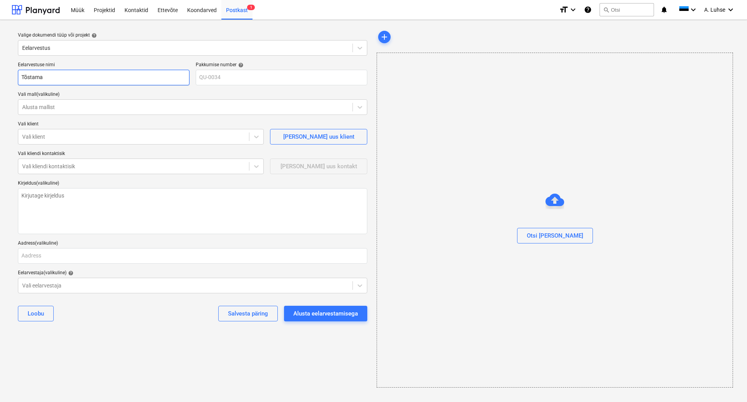
type textarea "x"
type input "Tõstamaa"
type textarea "x"
type input "Tõstamaa"
type textarea "x"
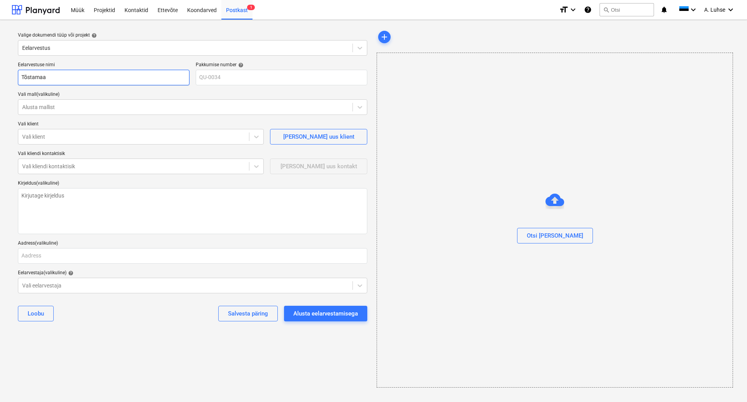
type input "Tõstamaa k"
type textarea "x"
type input "Tõstamaa ka"
type textarea "x"
type input "Tõstamaa kai"
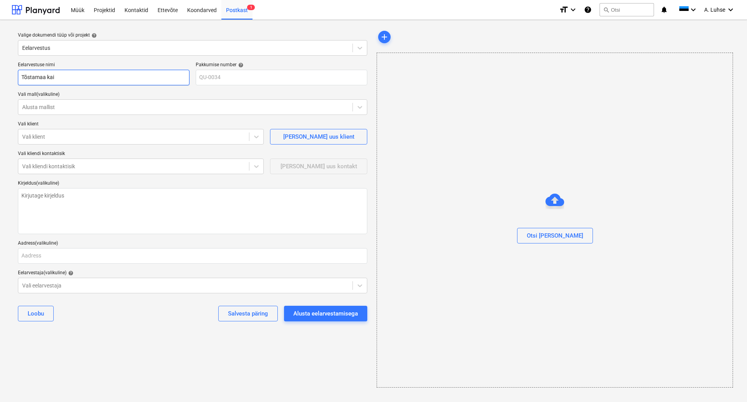
type textarea "x"
type input "Tõstamaa kait"
type textarea "x"
type input "Tõstamaa kaits"
type textarea "x"
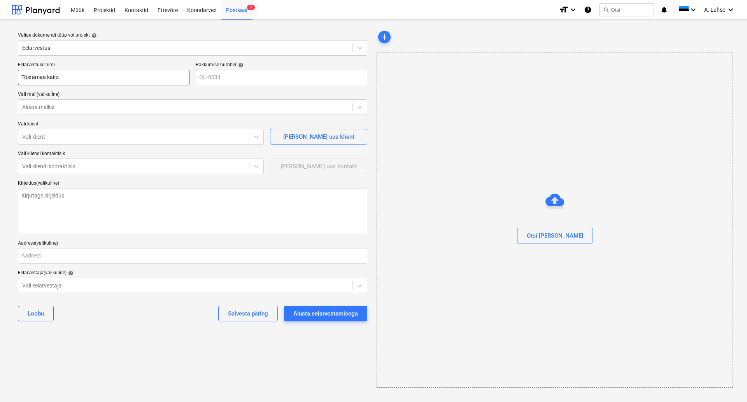
type input "Tõstamaa kaitse"
type textarea "x"
type input "Tõstamaa kaitsep"
type textarea "x"
type input "Tõstamaa kaitsepa"
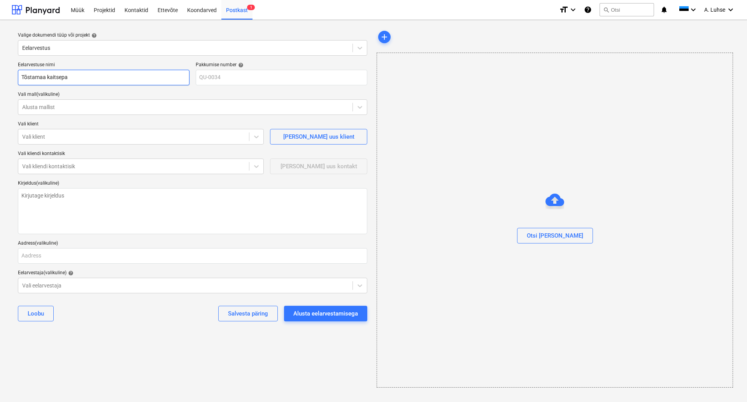
type textarea "x"
type input "Tõstamaa kaitsepar"
type textarea "x"
type input "Tõstamaa kaitsepark"
type textarea "x"
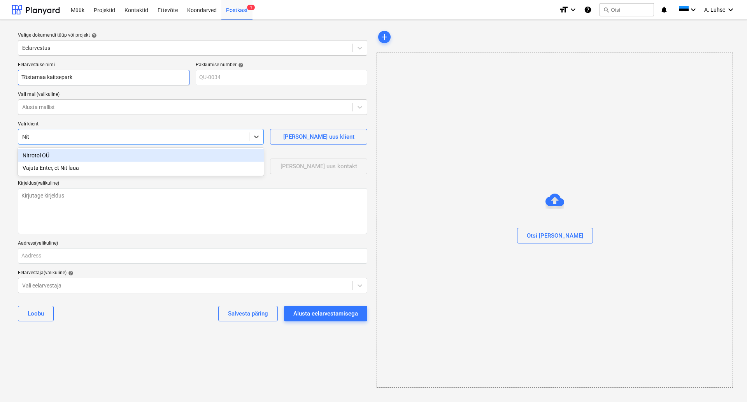
type input "Nitr"
type textarea "x"
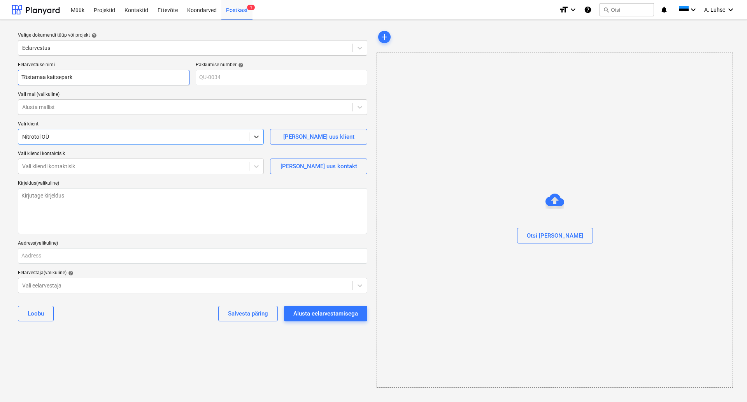
type textarea "x"
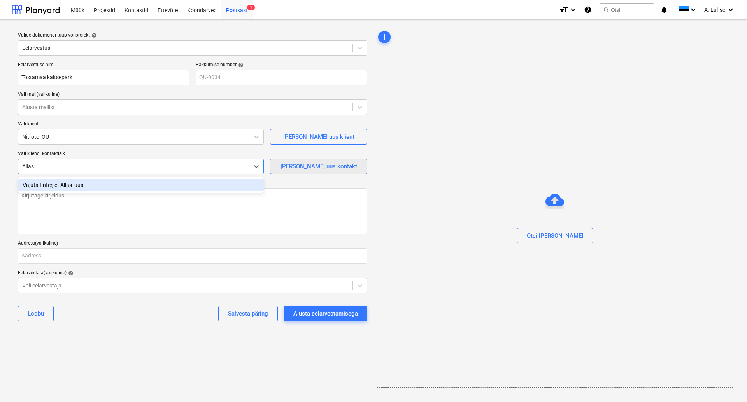
type input "Allas"
type textarea "x"
click at [298, 170] on div "[PERSON_NAME] uus kontakt" at bounding box center [319, 166] width 77 height 10
type textarea "x"
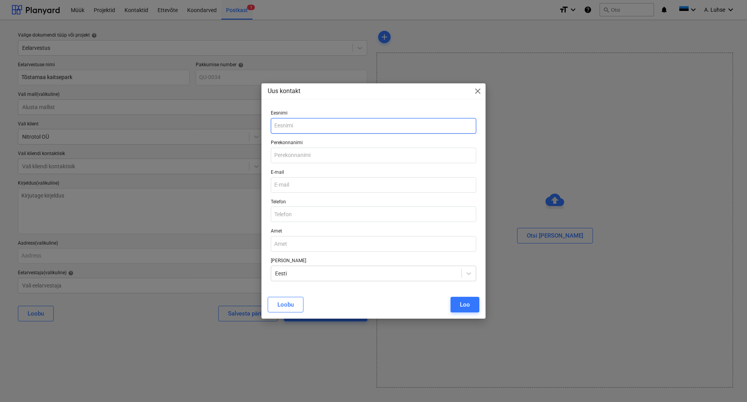
click at [295, 126] on input "text" at bounding box center [373, 126] width 205 height 16
type input "Allas"
type input "Mait"
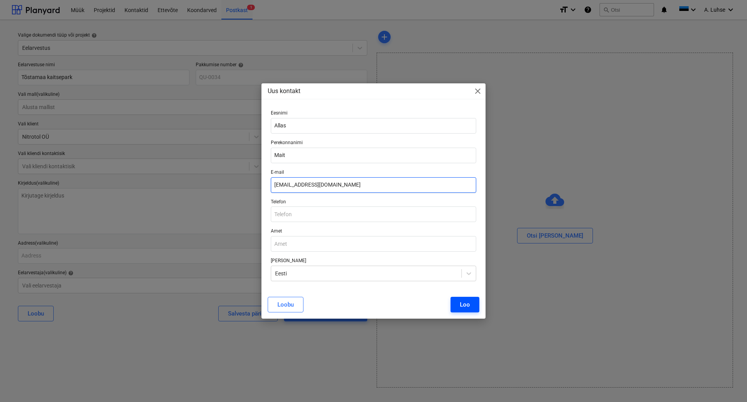
type input "[EMAIL_ADDRESS][DOMAIN_NAME]"
click at [458, 306] on button "Loo" at bounding box center [465, 304] width 29 height 16
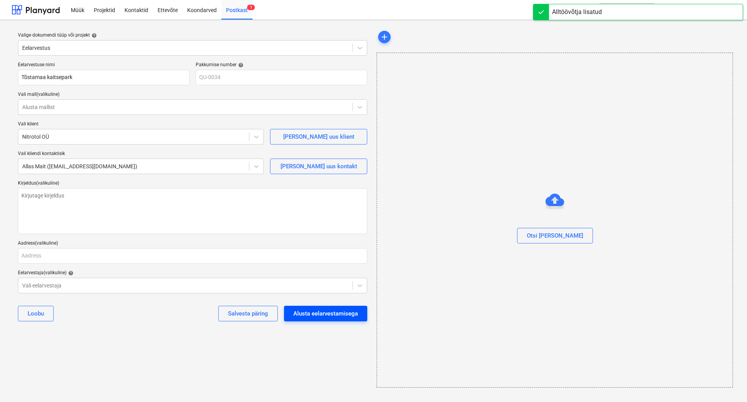
click at [323, 315] on div "Alusta eelarvestamisega" at bounding box center [325, 313] width 65 height 10
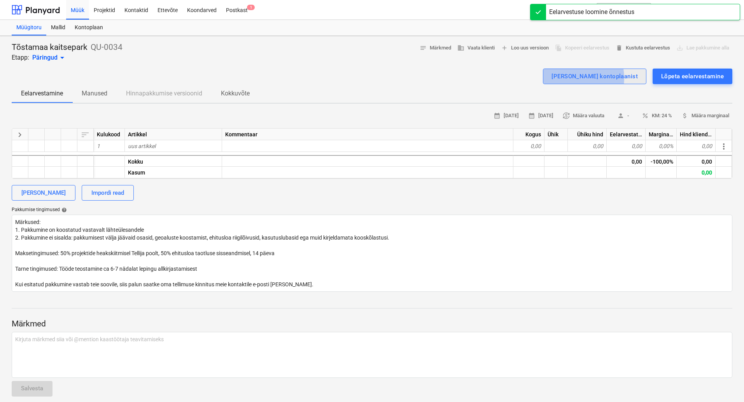
click at [594, 78] on div "[PERSON_NAME] kontoplaanist" at bounding box center [595, 76] width 86 height 10
type textarea "x"
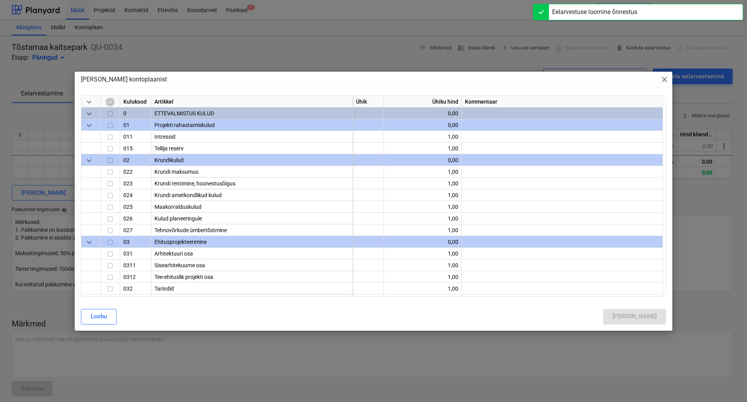
click at [110, 103] on input "checkbox" at bounding box center [109, 101] width 9 height 9
checkbox input "true"
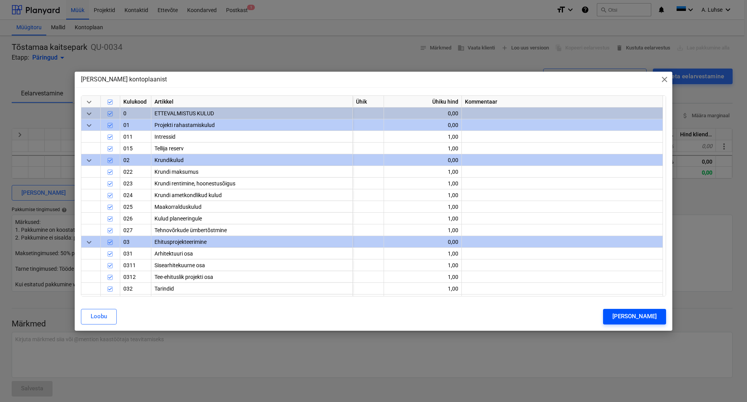
click at [656, 320] on div "[PERSON_NAME]" at bounding box center [634, 316] width 44 height 10
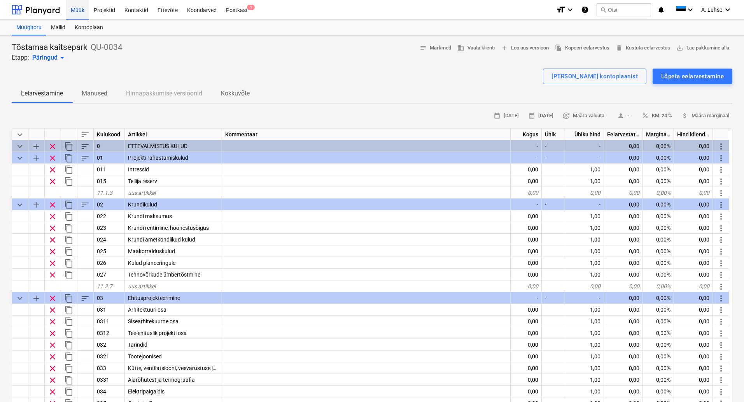
click at [81, 10] on div "Müük" at bounding box center [77, 10] width 23 height 20
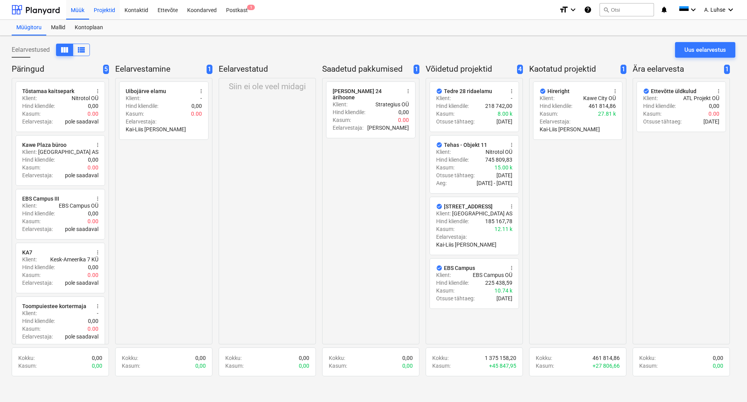
click at [105, 5] on div "Projektid" at bounding box center [104, 10] width 31 height 20
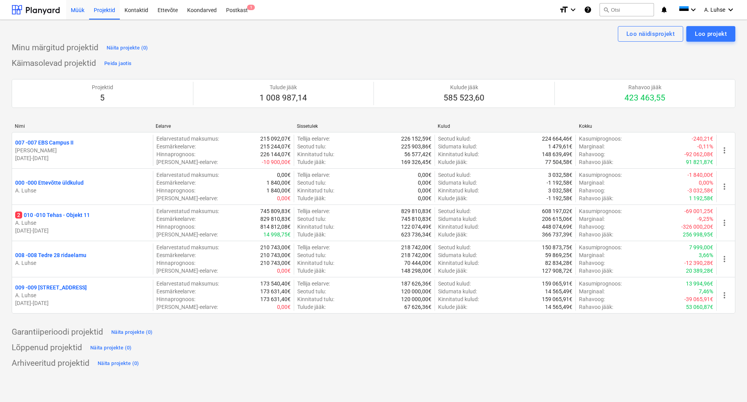
click at [71, 7] on div "Müük" at bounding box center [77, 10] width 23 height 20
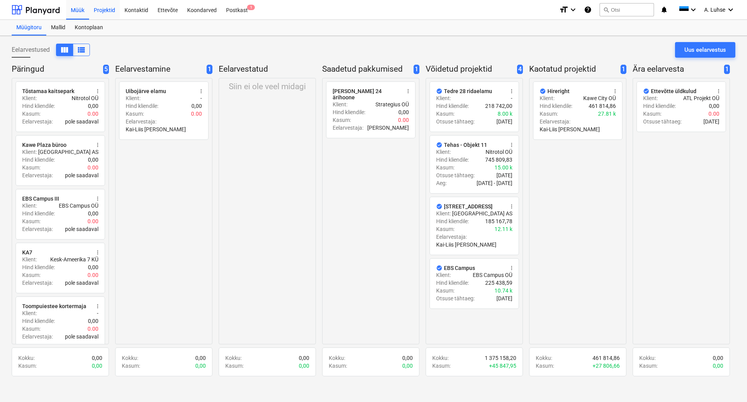
click at [99, 14] on div "Projektid" at bounding box center [104, 10] width 31 height 20
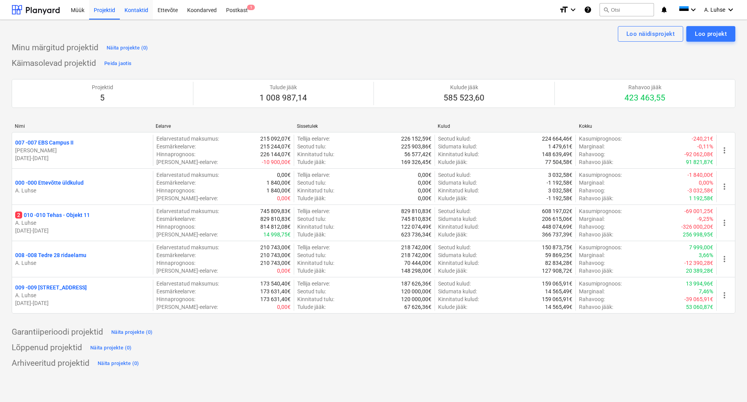
click at [132, 14] on div "Kontaktid" at bounding box center [136, 10] width 33 height 20
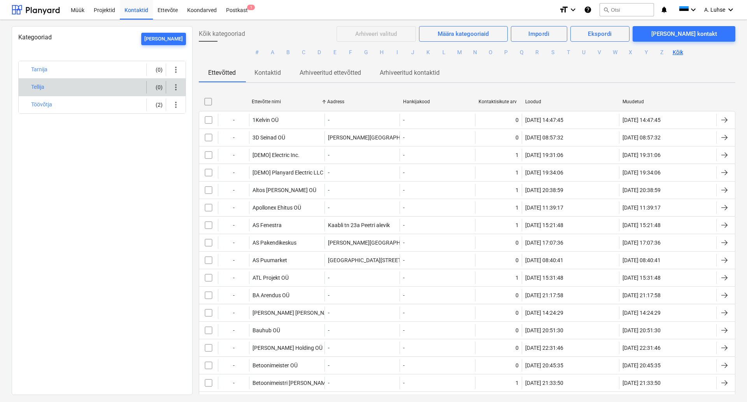
click at [91, 90] on div "Tellija" at bounding box center [87, 87] width 112 height 12
click at [233, 13] on div "Postkast 1" at bounding box center [236, 10] width 31 height 20
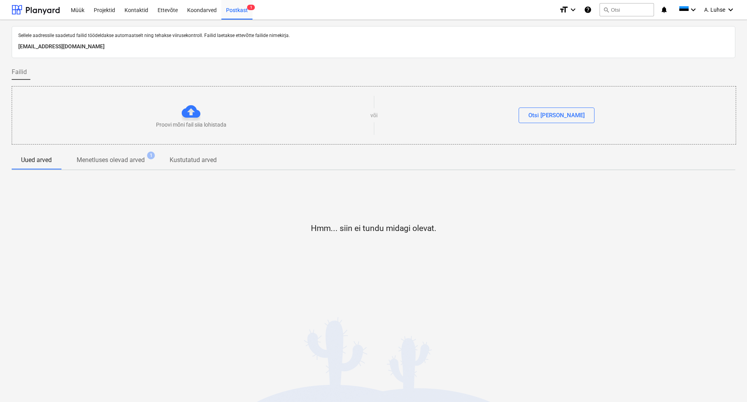
click at [117, 165] on p "Menetluses olevad arved" at bounding box center [111, 159] width 68 height 9
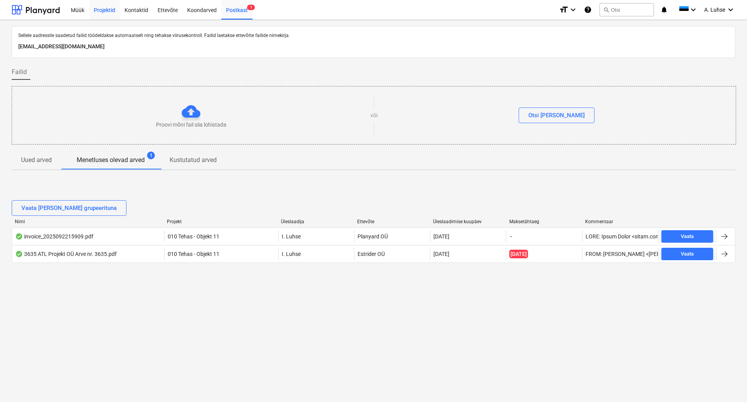
click at [100, 13] on div "Projektid" at bounding box center [104, 10] width 31 height 20
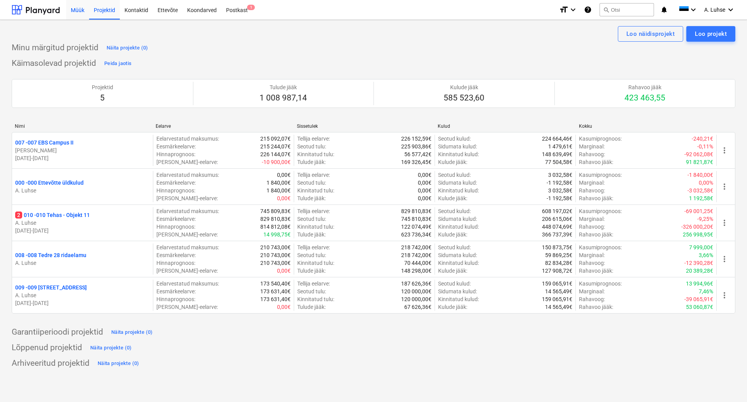
click at [80, 8] on div "Müük" at bounding box center [77, 10] width 23 height 20
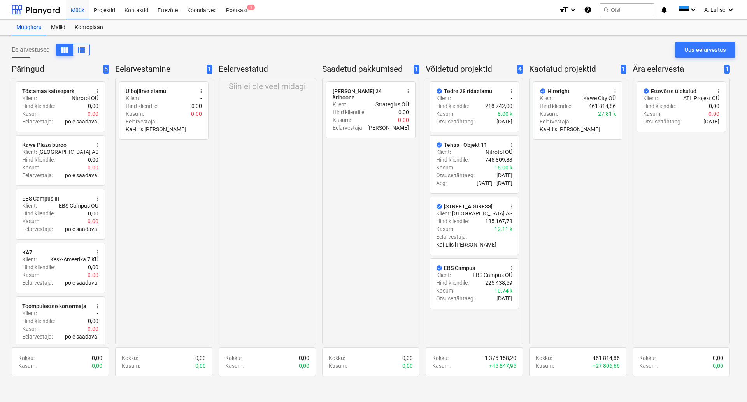
scroll to position [8, 0]
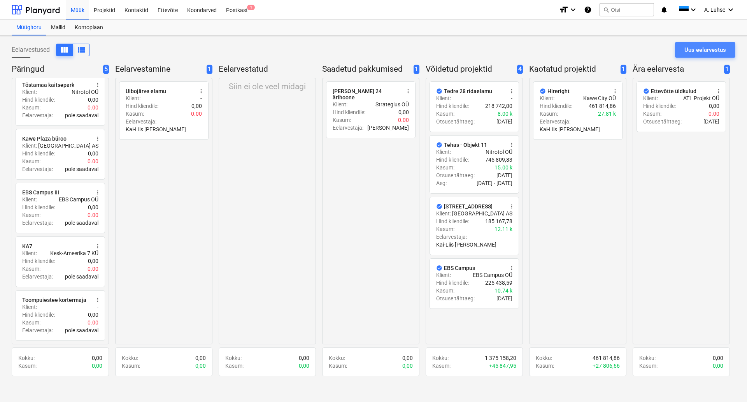
click at [661, 49] on div "Uus eelarvestus" at bounding box center [705, 50] width 42 height 10
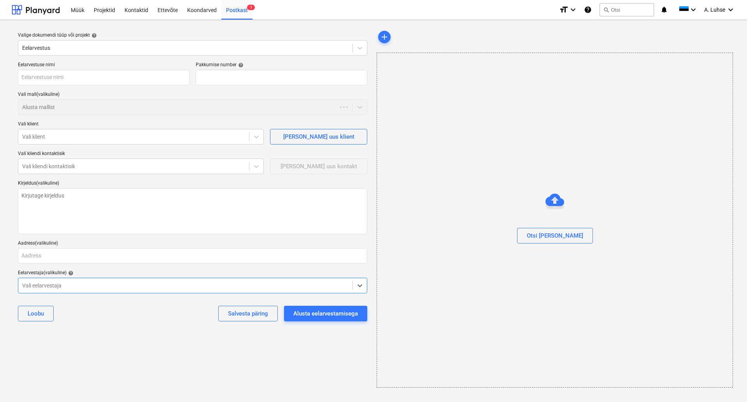
type textarea "x"
type input "QU-0035"
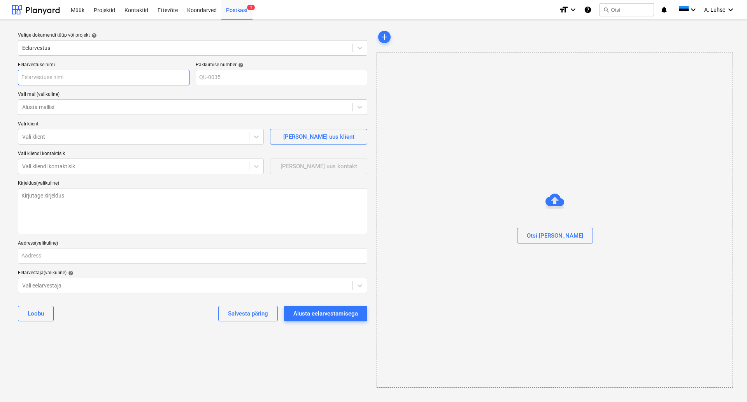
click at [121, 78] on input "text" at bounding box center [104, 78] width 172 height 16
type textarea "x"
type input "R"
type textarea "x"
type input "Rk"
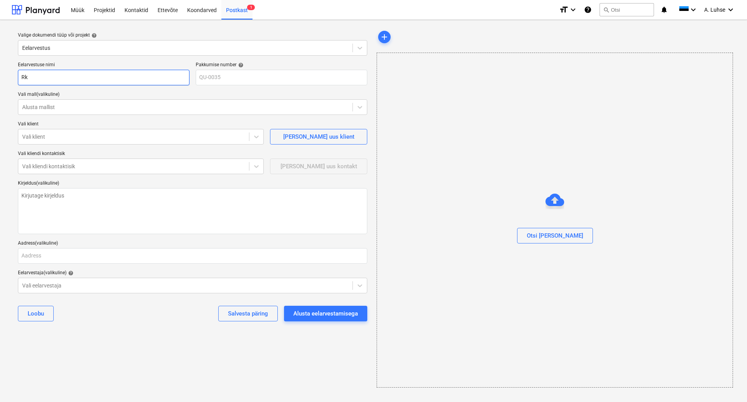
type textarea "x"
type input "Rki"
type textarea "x"
type input "Rkik"
type textarea "x"
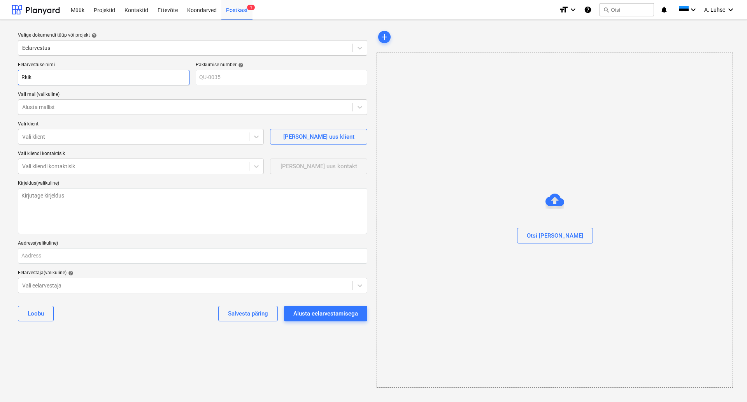
type input "Rkik"
type textarea "x"
type input "Rkik &"
type textarea "x"
type input "Rkik &"
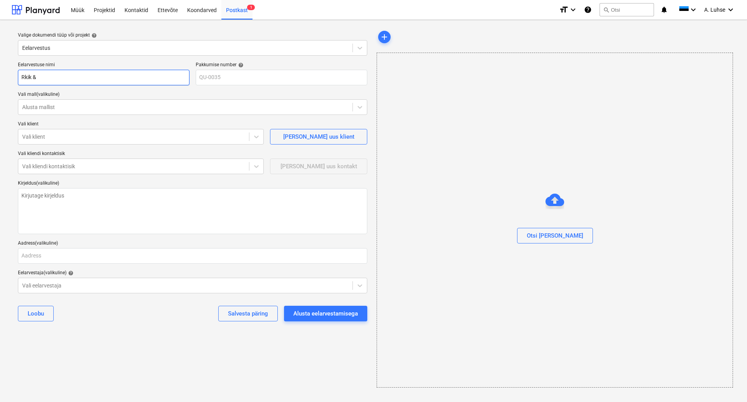
type textarea "x"
type input "Rkik &"
type textarea "x"
type input "Rkik"
type textarea "x"
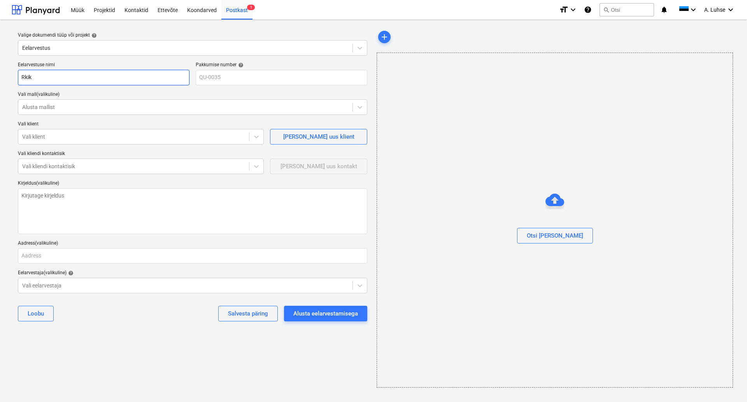
type input "Rkik"
type textarea "x"
click at [313, 314] on div "Alusta eelarvestamisega" at bounding box center [325, 313] width 65 height 10
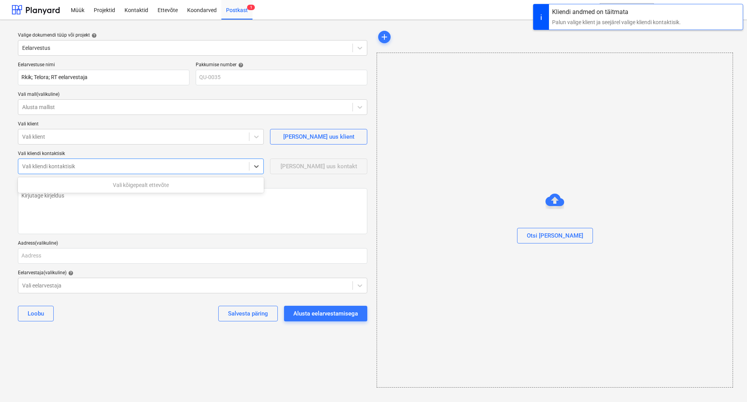
click at [121, 162] on div at bounding box center [133, 166] width 223 height 8
click at [112, 136] on div at bounding box center [133, 137] width 223 height 8
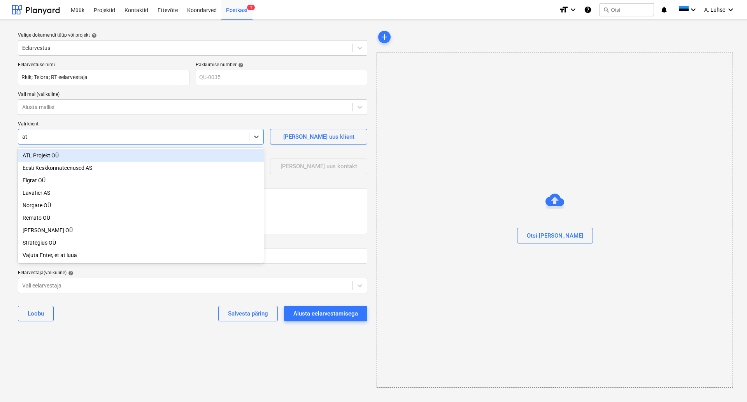
click at [112, 155] on div "ATL Projekt OÜ" at bounding box center [141, 155] width 246 height 12
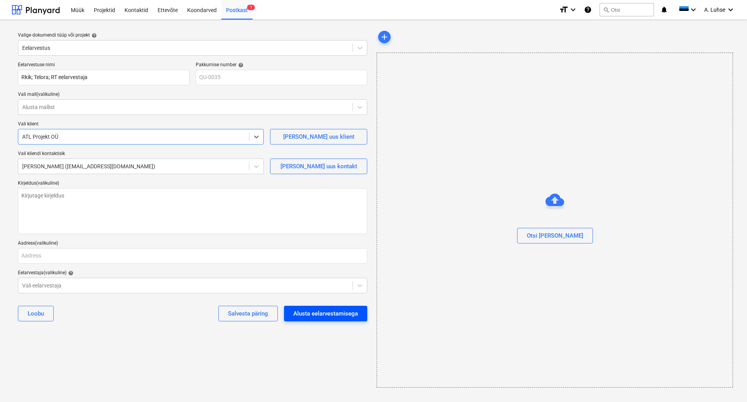
click at [306, 314] on div "Alusta eelarvestamisega" at bounding box center [325, 313] width 65 height 10
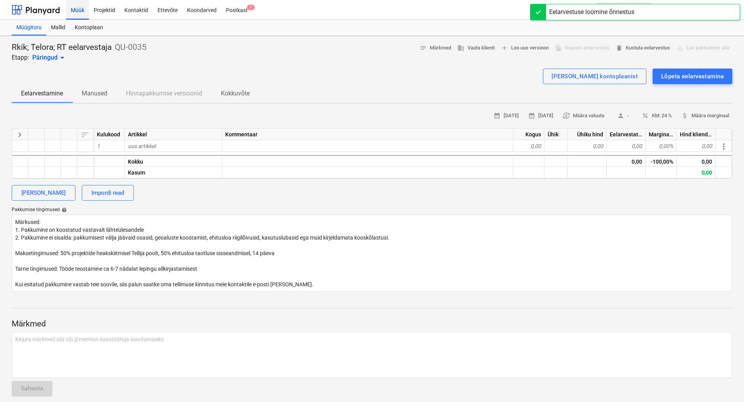
click at [75, 16] on div "Müük" at bounding box center [77, 10] width 23 height 20
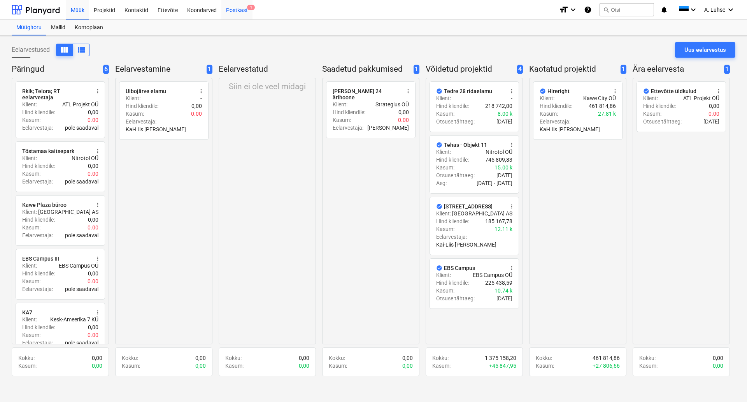
click at [240, 13] on div "Postkast 1" at bounding box center [236, 10] width 31 height 20
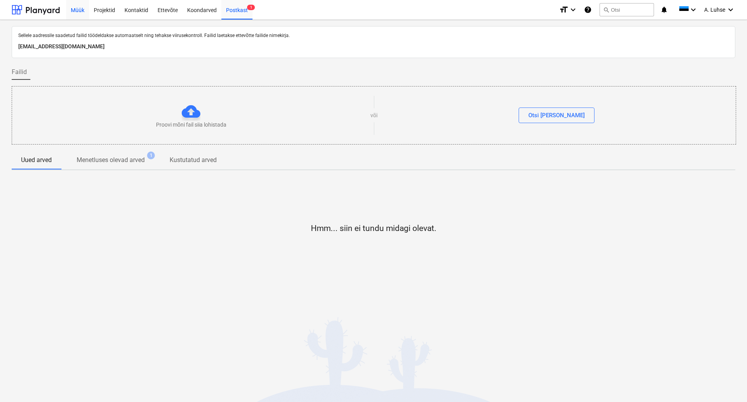
click at [76, 8] on div "Müük" at bounding box center [77, 10] width 23 height 20
